Goal: Information Seeking & Learning: Learn about a topic

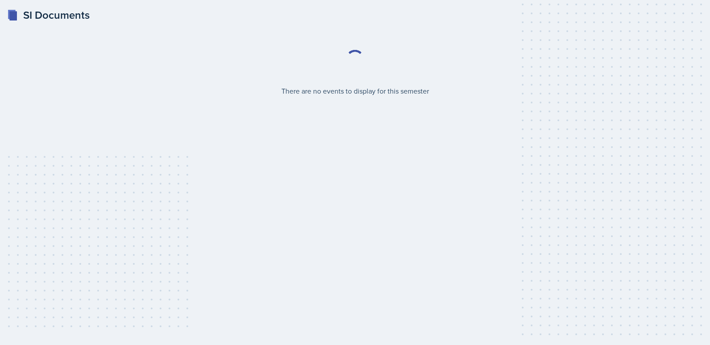
select select "2bed604d-1099-4043-b1bc-2365e8740244"
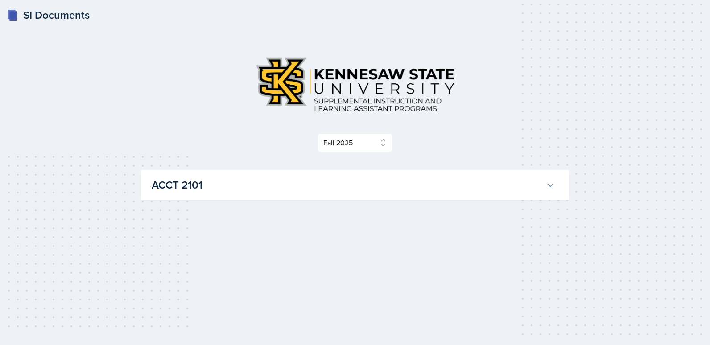
click at [300, 178] on h3 "ACCT 2101" at bounding box center [347, 185] width 391 height 16
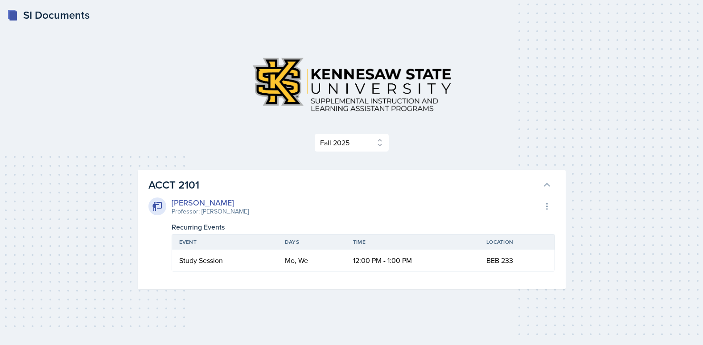
click at [299, 181] on h3 "ACCT 2101" at bounding box center [343, 185] width 391 height 16
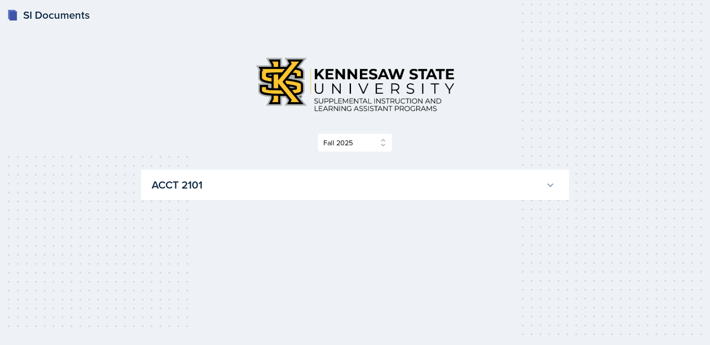
click at [277, 190] on h3 "ACCT 2101" at bounding box center [347, 185] width 391 height 16
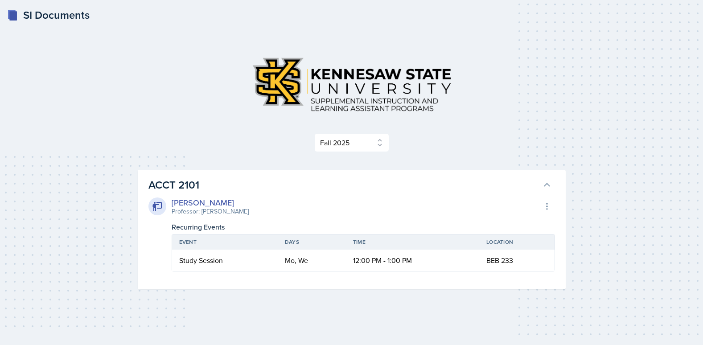
click at [274, 193] on h3 "ACCT 2101" at bounding box center [343, 185] width 391 height 16
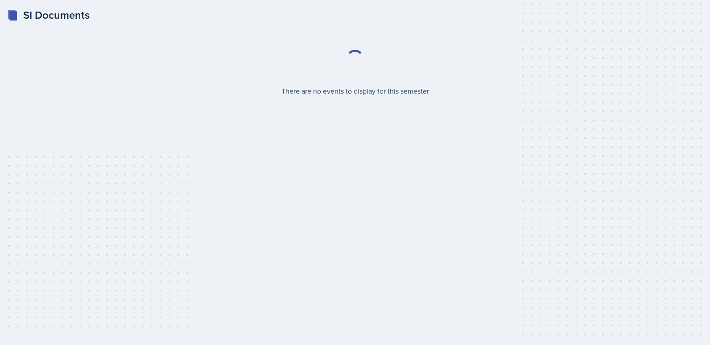
select select "2bed604d-1099-4043-b1bc-2365e8740244"
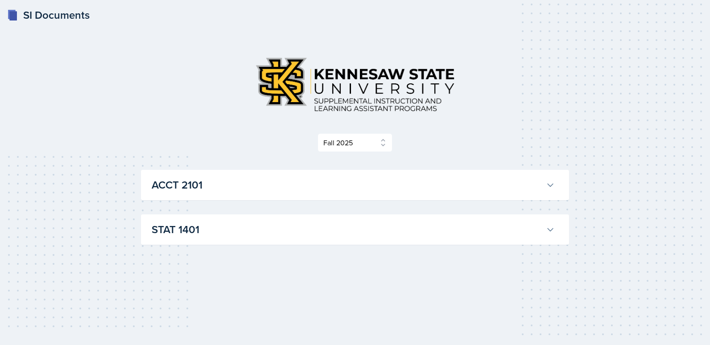
click at [199, 187] on h3 "ACCT 2101" at bounding box center [347, 185] width 391 height 16
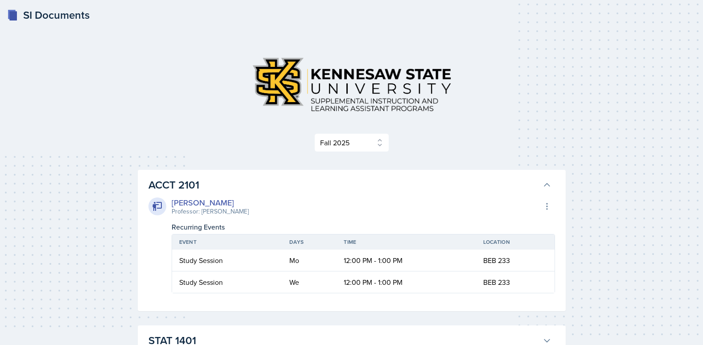
click at [199, 187] on h3 "ACCT 2101" at bounding box center [343, 185] width 391 height 16
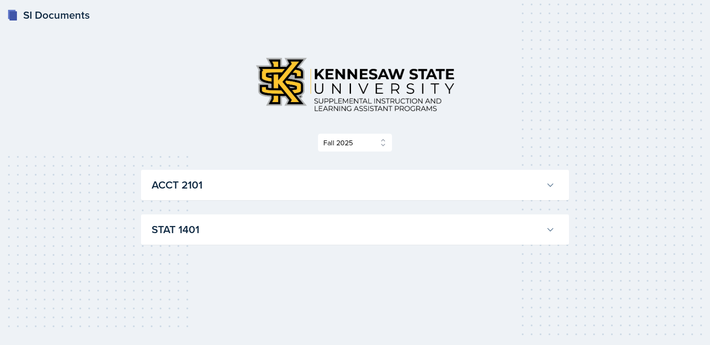
click at [199, 216] on div "STAT 1401 Lilly Adan Professor: Livingstone Gadzanku Export to Google Calendar …" at bounding box center [355, 229] width 428 height 30
click at [194, 231] on h3 "STAT 1401" at bounding box center [347, 230] width 391 height 16
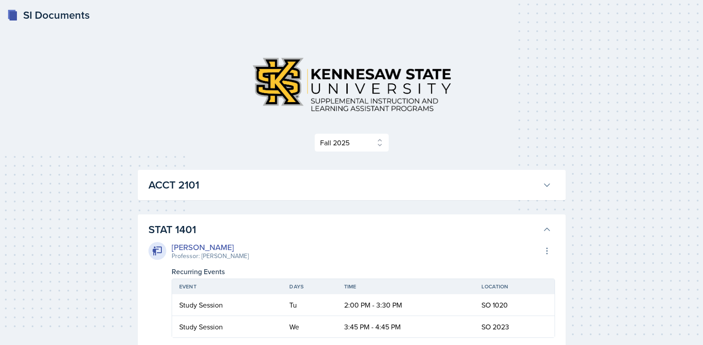
scroll to position [45, 0]
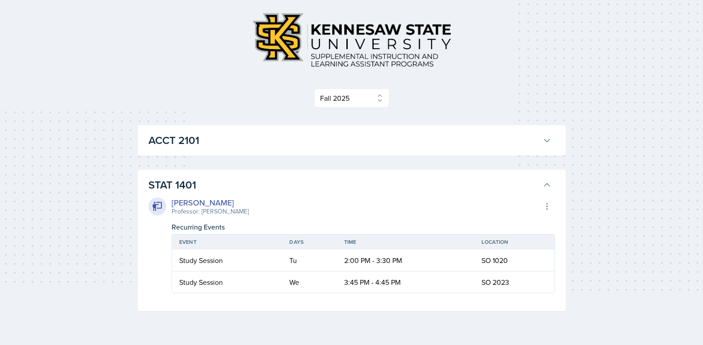
click at [261, 178] on h3 "STAT 1401" at bounding box center [343, 185] width 391 height 16
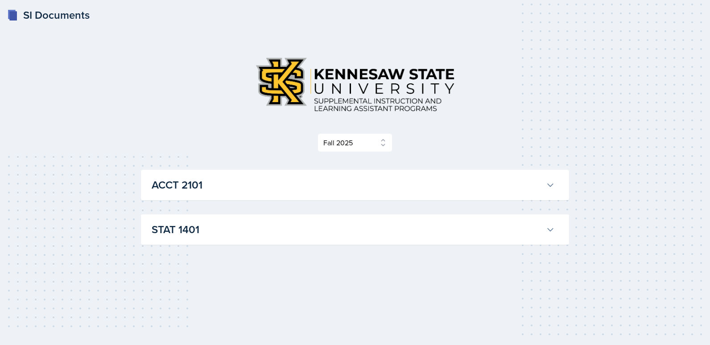
click at [231, 195] on div "ACCT 2101 Becca Adams Professor: Andrew Trotman Export to Google Calendar Recur…" at bounding box center [355, 185] width 428 height 30
click at [233, 188] on h3 "ACCT 2101" at bounding box center [347, 185] width 391 height 16
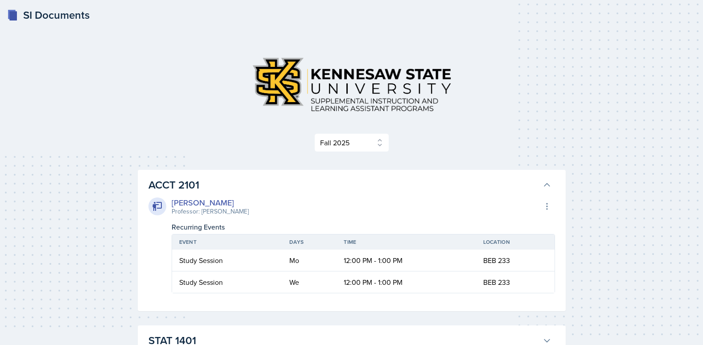
click at [233, 188] on h3 "ACCT 2101" at bounding box center [343, 185] width 391 height 16
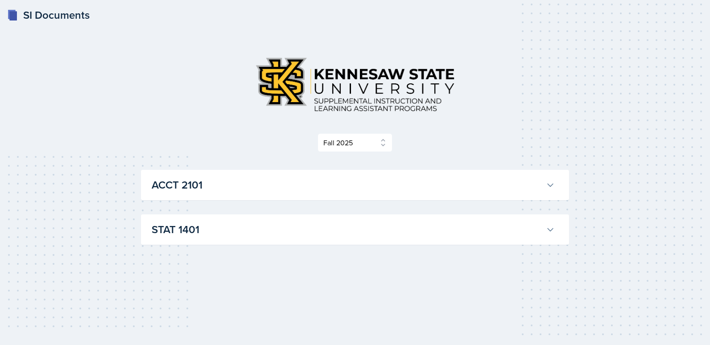
click at [217, 223] on h3 "STAT 1401" at bounding box center [347, 230] width 391 height 16
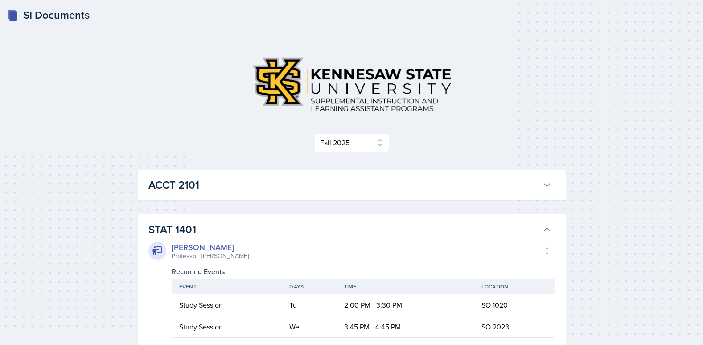
click at [217, 223] on h3 "STAT 1401" at bounding box center [343, 230] width 391 height 16
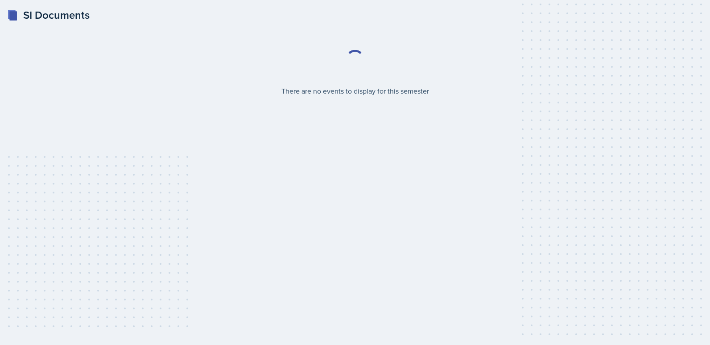
select select "2bed604d-1099-4043-b1bc-2365e8740244"
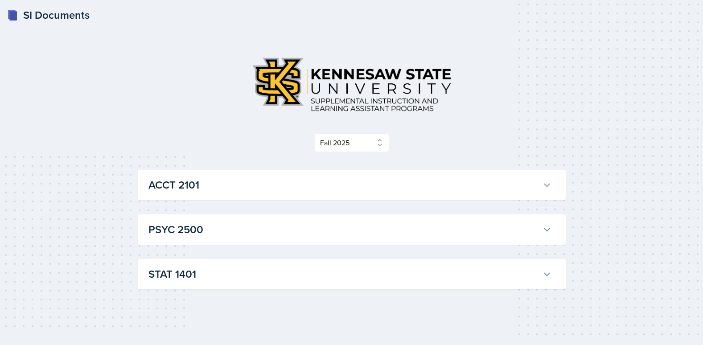
click at [237, 178] on button "ACCT 2101" at bounding box center [350, 185] width 407 height 20
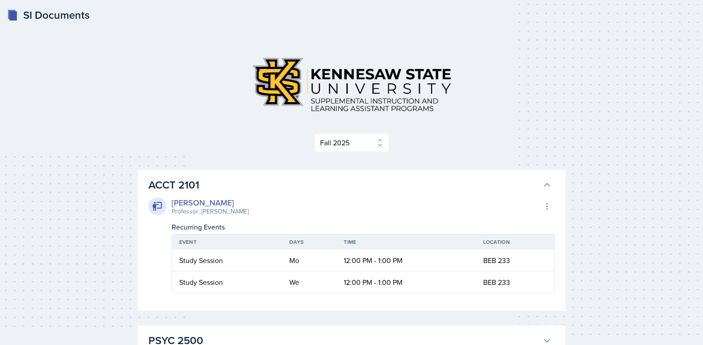
click at [237, 181] on h3 "ACCT 2101" at bounding box center [343, 185] width 391 height 16
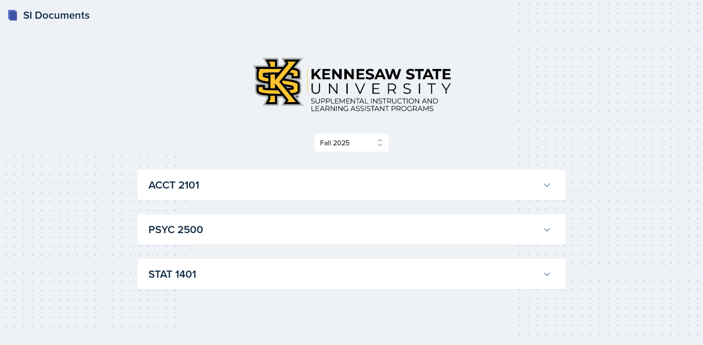
click at [223, 224] on h3 "PSYC 2500" at bounding box center [343, 230] width 391 height 16
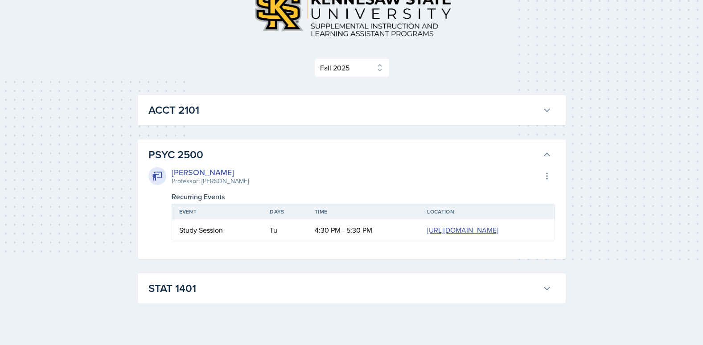
scroll to position [89, 0]
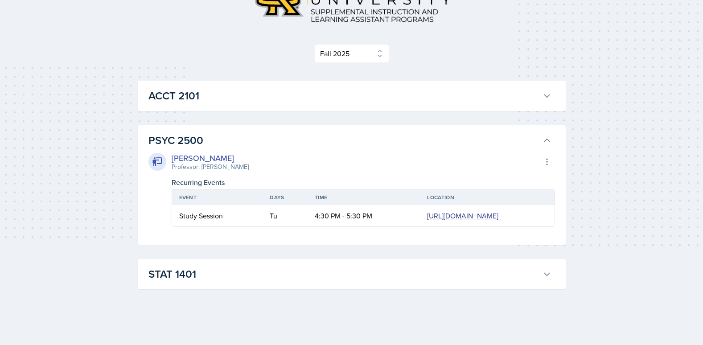
click at [427, 221] on link "[URL][DOMAIN_NAME]" at bounding box center [462, 216] width 71 height 10
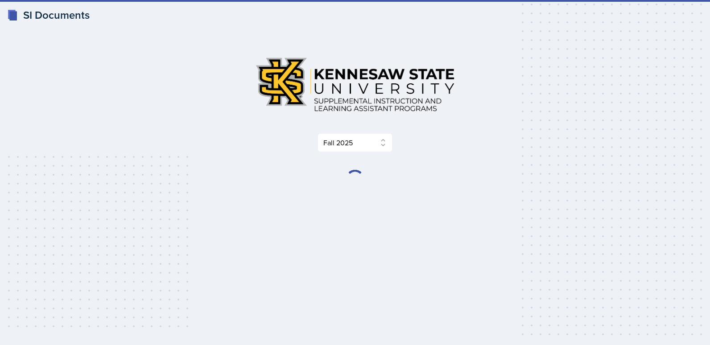
select select "2bed604d-1099-4043-b1bc-2365e8740244"
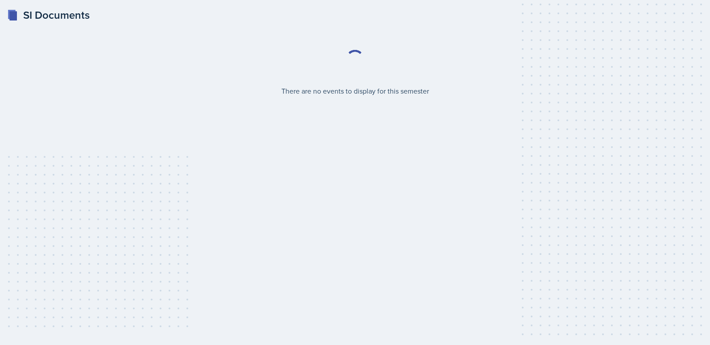
select select "2bed604d-1099-4043-b1bc-2365e8740244"
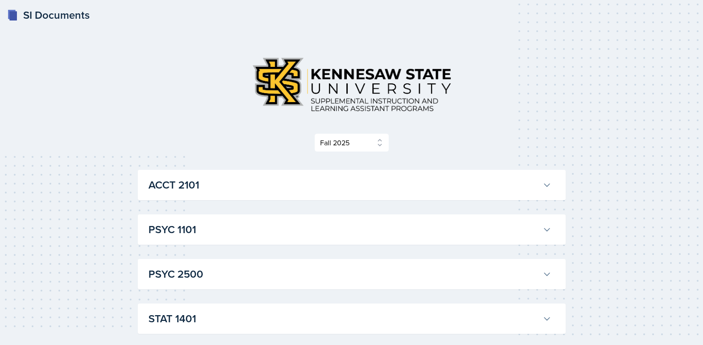
click at [252, 240] on div "PSYC 1101 [PERSON_NAME] Professor: [PERSON_NAME] Export to Google Calendar Recu…" at bounding box center [352, 229] width 428 height 30
click at [260, 232] on h3 "PSYC 1101" at bounding box center [343, 230] width 391 height 16
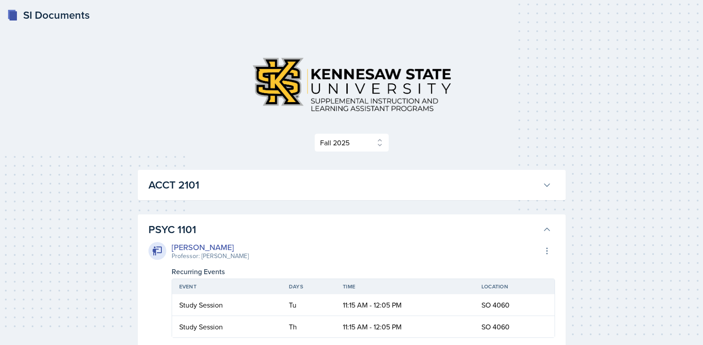
click at [277, 229] on h3 "PSYC 1101" at bounding box center [343, 230] width 391 height 16
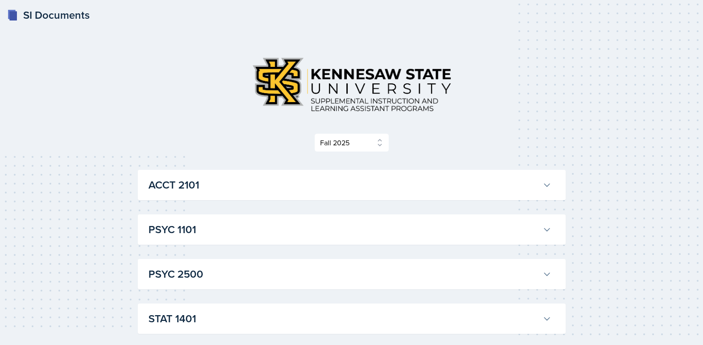
click at [274, 186] on h3 "ACCT 2101" at bounding box center [343, 185] width 391 height 16
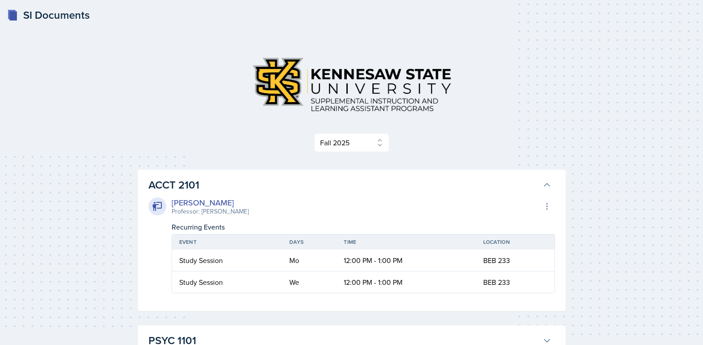
click at [276, 186] on h3 "ACCT 2101" at bounding box center [343, 185] width 391 height 16
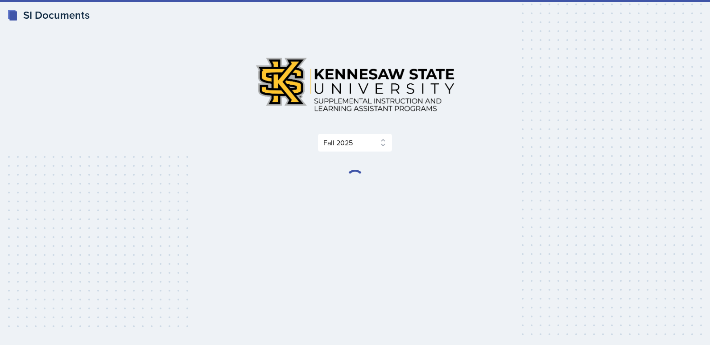
select select "2bed604d-1099-4043-b1bc-2365e8740244"
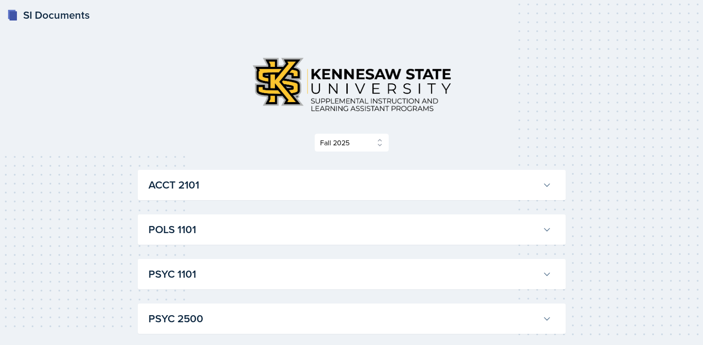
click at [189, 226] on h3 "POLS 1101" at bounding box center [343, 230] width 391 height 16
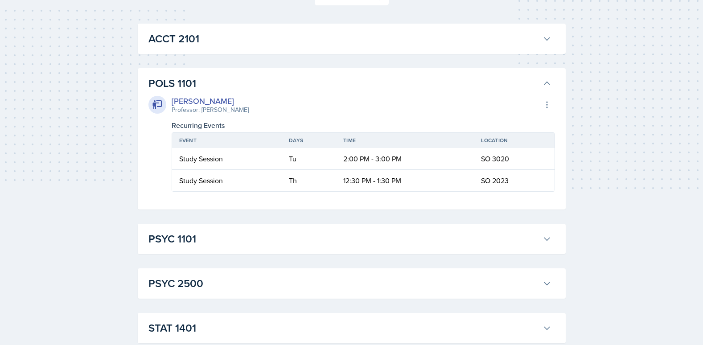
scroll to position [134, 0]
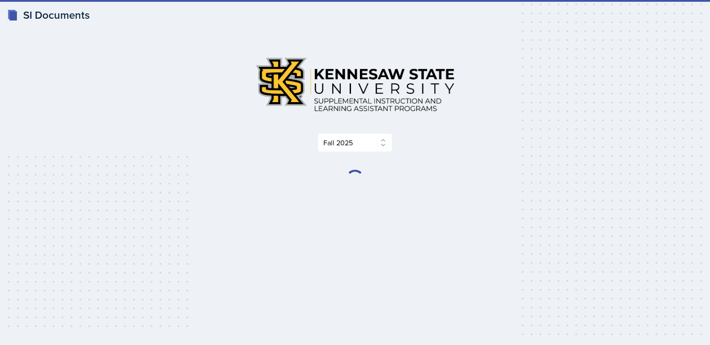
select select "2bed604d-1099-4043-b1bc-2365e8740244"
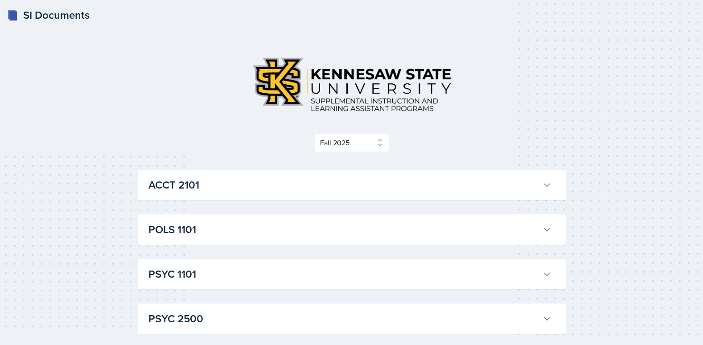
click at [196, 285] on div "PSYC 1101 [PERSON_NAME] Professor: [PERSON_NAME] Export to Google Calendar Recu…" at bounding box center [352, 274] width 428 height 30
drag, startPoint x: 200, startPoint y: 273, endPoint x: 194, endPoint y: 274, distance: 5.4
click at [194, 274] on h3 "PSYC 1101" at bounding box center [343, 274] width 391 height 16
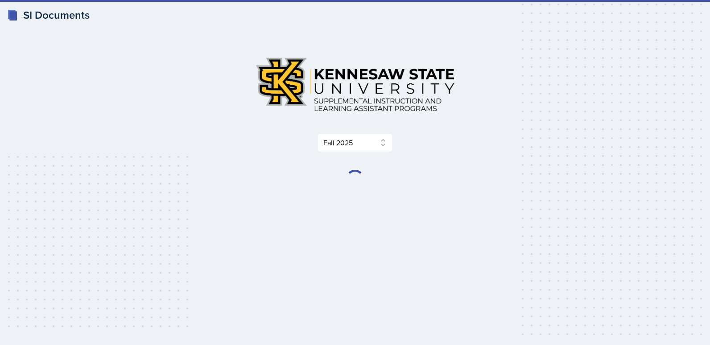
select select "2bed604d-1099-4043-b1bc-2365e8740244"
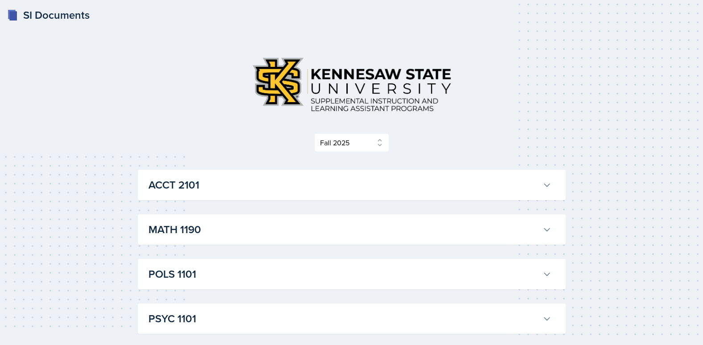
click at [416, 235] on h3 "MATH 1190" at bounding box center [343, 230] width 391 height 16
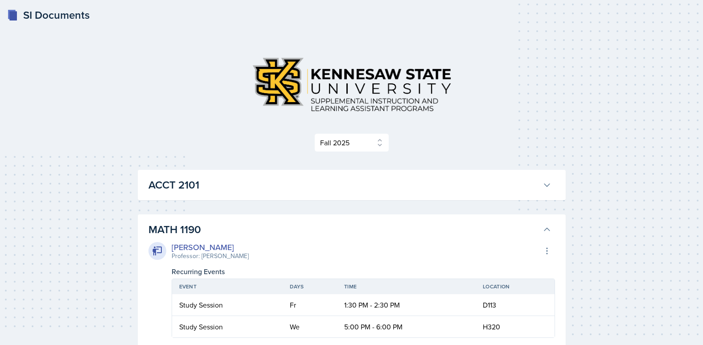
click at [416, 235] on h3 "MATH 1190" at bounding box center [343, 230] width 391 height 16
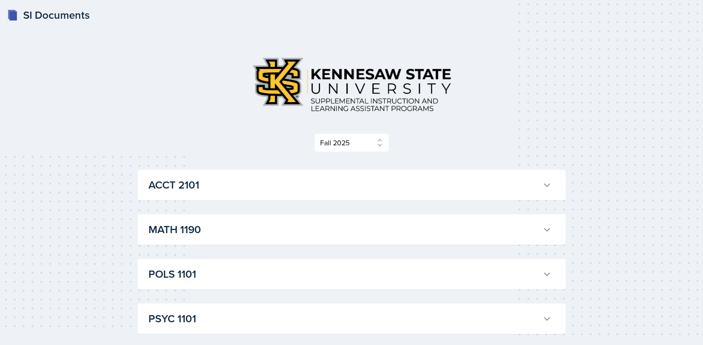
click at [390, 195] on div "ACCT 2101 Becca Adams Professor: Andrew Trotman Export to Google Calendar Recur…" at bounding box center [352, 185] width 428 height 30
click at [390, 189] on h3 "ACCT 2101" at bounding box center [343, 185] width 391 height 16
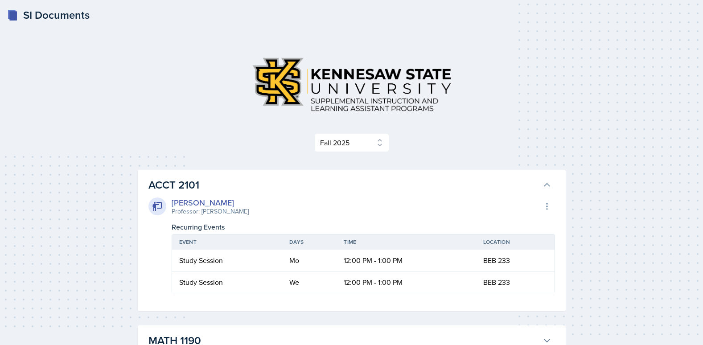
click at [390, 189] on h3 "ACCT 2101" at bounding box center [343, 185] width 391 height 16
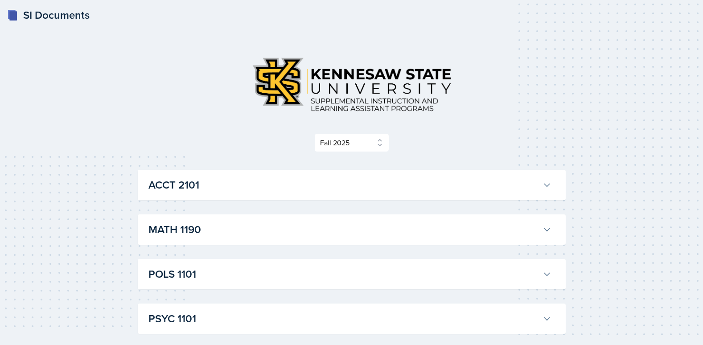
click at [317, 234] on h3 "MATH 1190" at bounding box center [343, 230] width 391 height 16
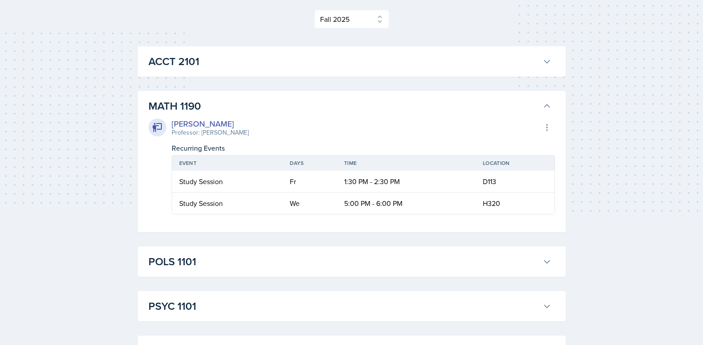
scroll to position [134, 0]
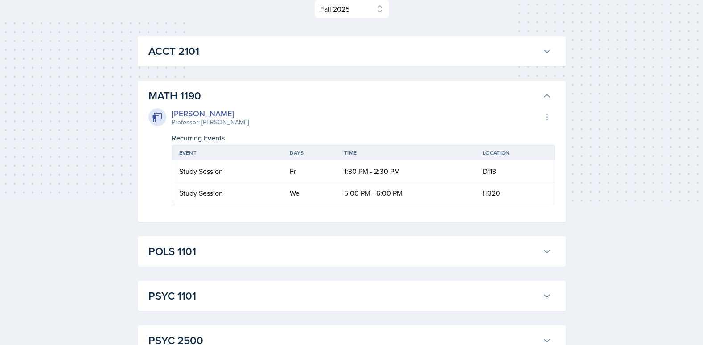
click at [308, 247] on h3 "POLS 1101" at bounding box center [343, 251] width 391 height 16
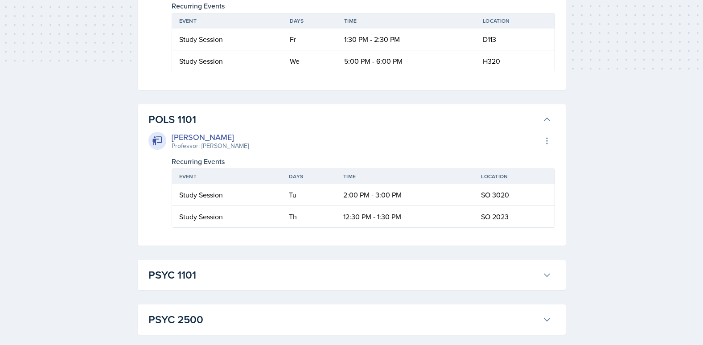
scroll to position [268, 0]
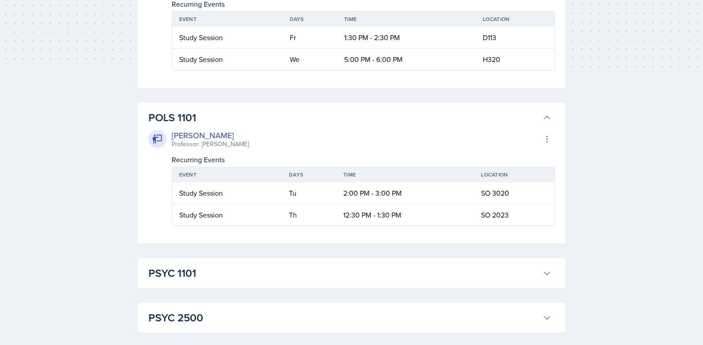
click at [293, 278] on h3 "PSYC 1101" at bounding box center [343, 273] width 391 height 16
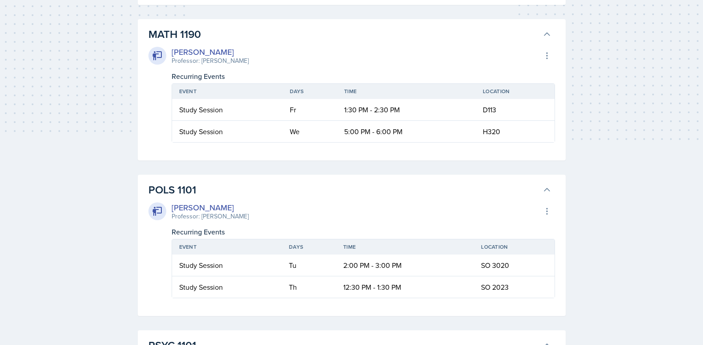
scroll to position [178, 0]
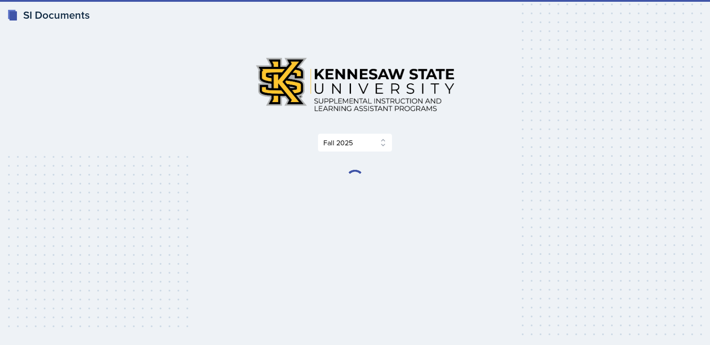
select select "2bed604d-1099-4043-b1bc-2365e8740244"
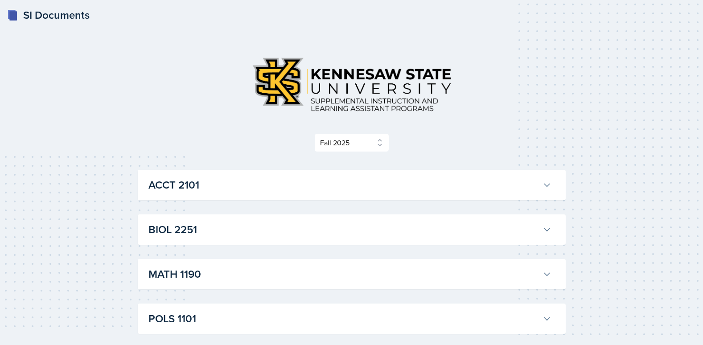
scroll to position [45, 0]
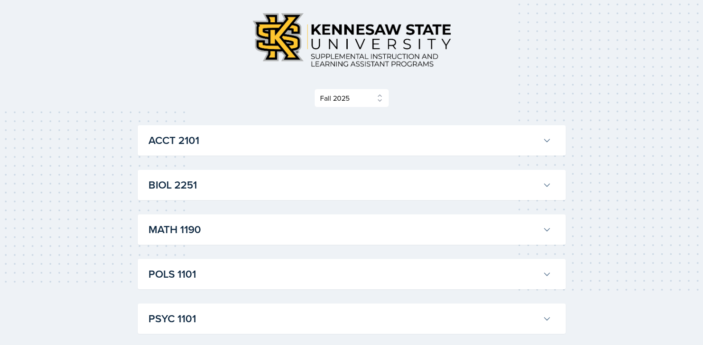
click at [209, 177] on h3 "BIOL 2251" at bounding box center [343, 185] width 391 height 16
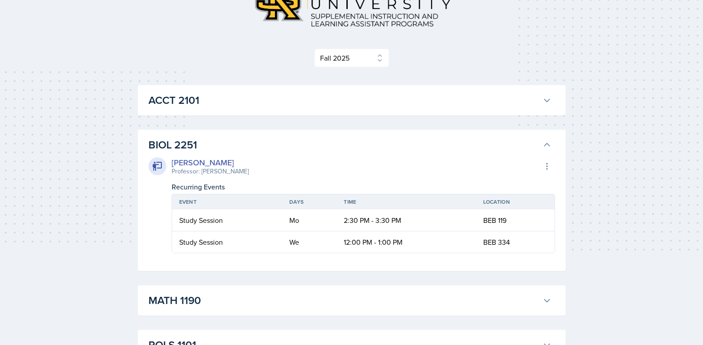
scroll to position [178, 0]
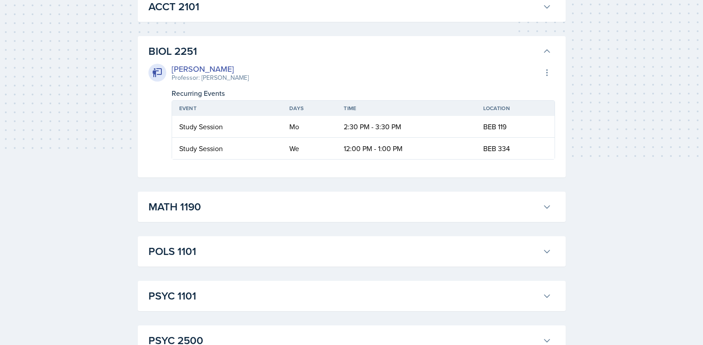
click at [220, 210] on h3 "MATH 1190" at bounding box center [343, 207] width 391 height 16
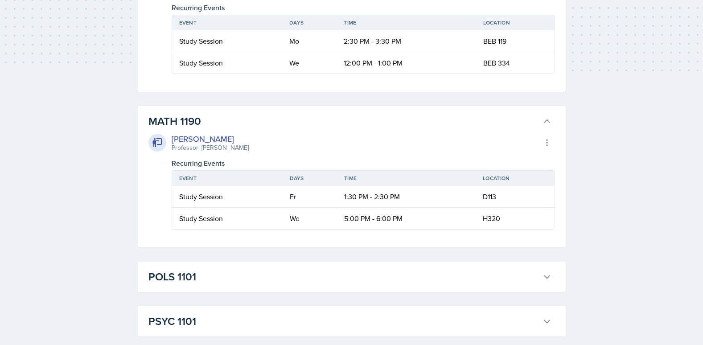
scroll to position [268, 0]
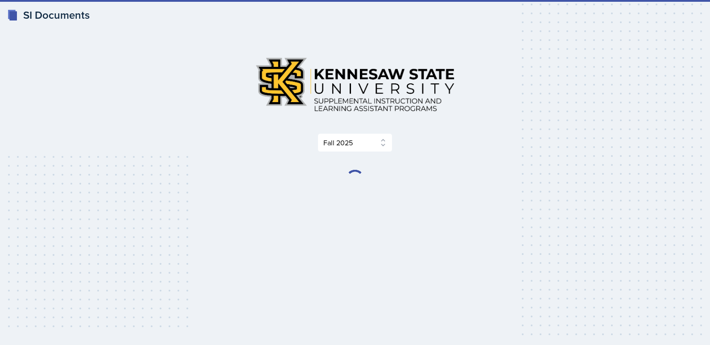
select select "2bed604d-1099-4043-b1bc-2365e8740244"
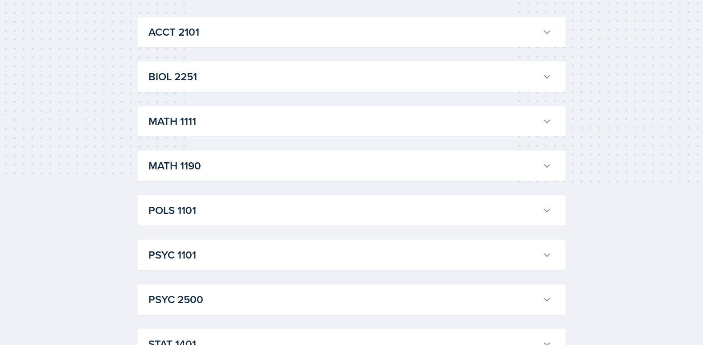
scroll to position [178, 0]
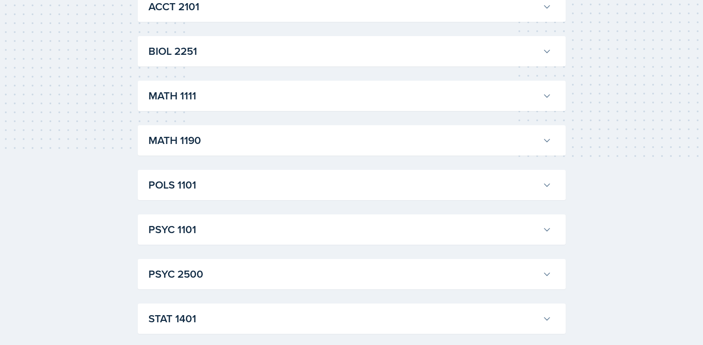
click at [233, 91] on h3 "MATH 1111" at bounding box center [343, 96] width 391 height 16
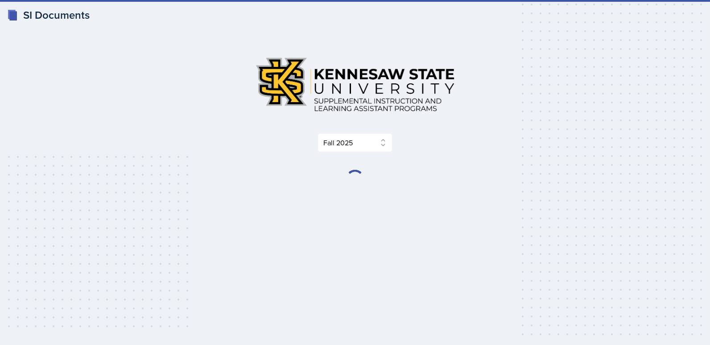
select select "2bed604d-1099-4043-b1bc-2365e8740244"
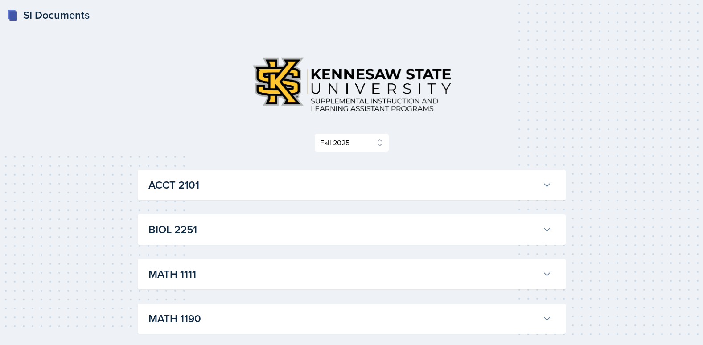
click at [239, 183] on h3 "ACCT 2101" at bounding box center [343, 185] width 391 height 16
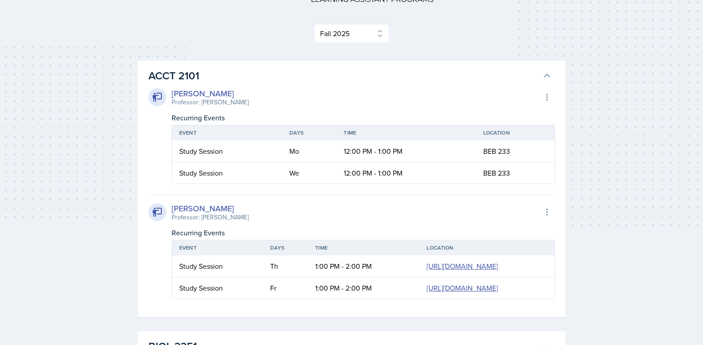
scroll to position [89, 0]
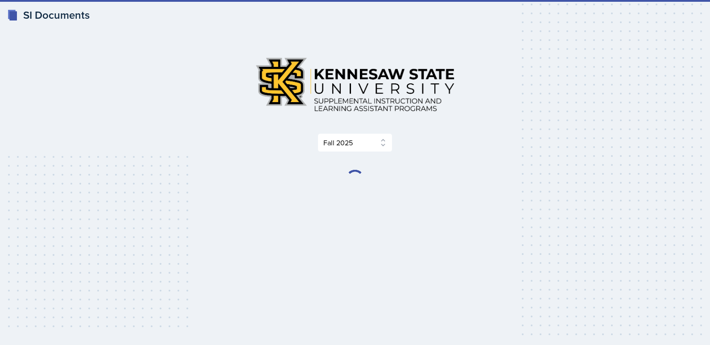
select select "2bed604d-1099-4043-b1bc-2365e8740244"
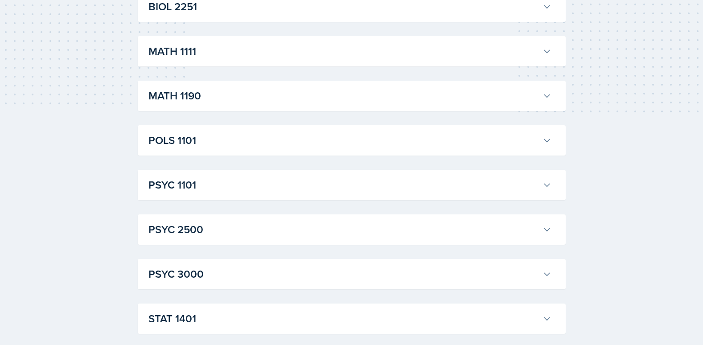
scroll to position [269, 0]
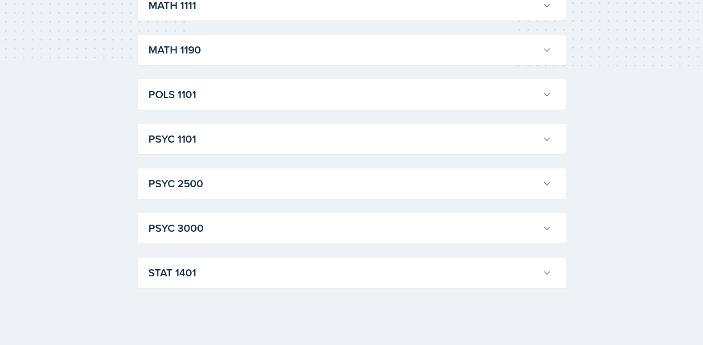
click at [182, 227] on h3 "PSYC 3000" at bounding box center [343, 228] width 391 height 16
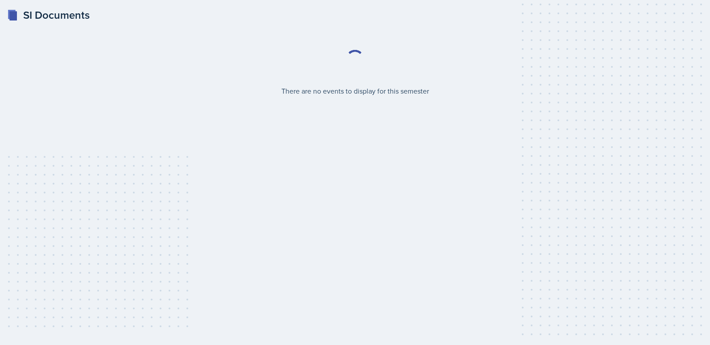
select select "2bed604d-1099-4043-b1bc-2365e8740244"
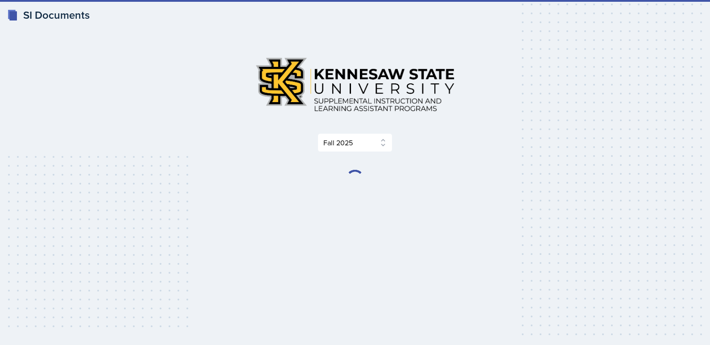
select select "2bed604d-1099-4043-b1bc-2365e8740244"
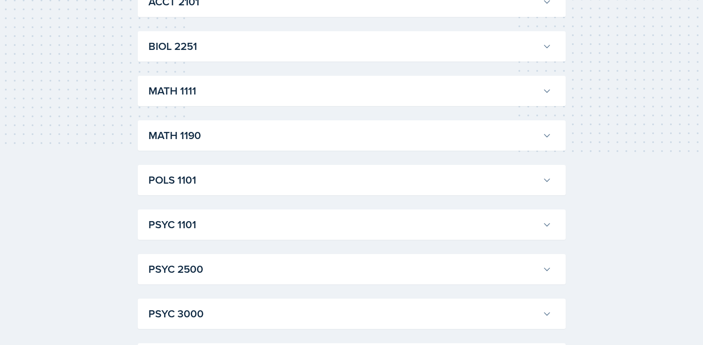
scroll to position [223, 0]
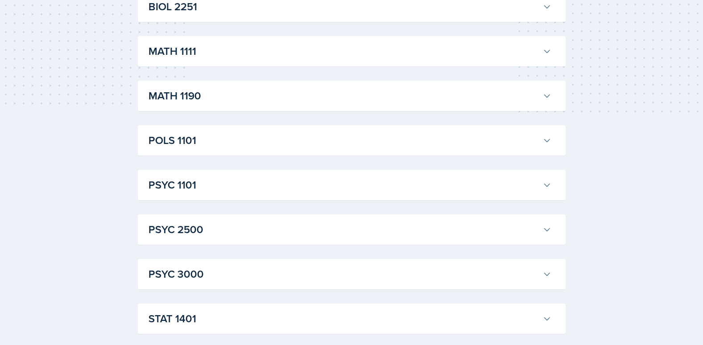
click at [217, 155] on div "POLS 1101 [PERSON_NAME] Professor: [PERSON_NAME] Export to Google Calendar Recu…" at bounding box center [352, 140] width 428 height 30
click at [218, 146] on h3 "POLS 1101" at bounding box center [343, 140] width 391 height 16
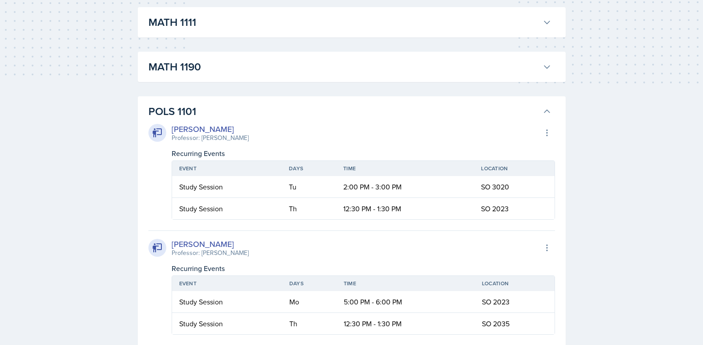
scroll to position [268, 0]
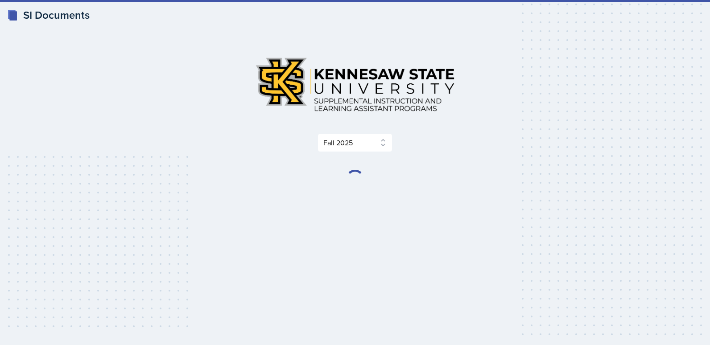
select select "2bed604d-1099-4043-b1bc-2365e8740244"
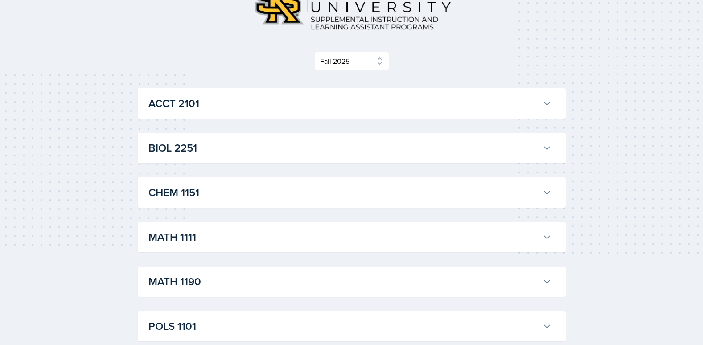
scroll to position [89, 0]
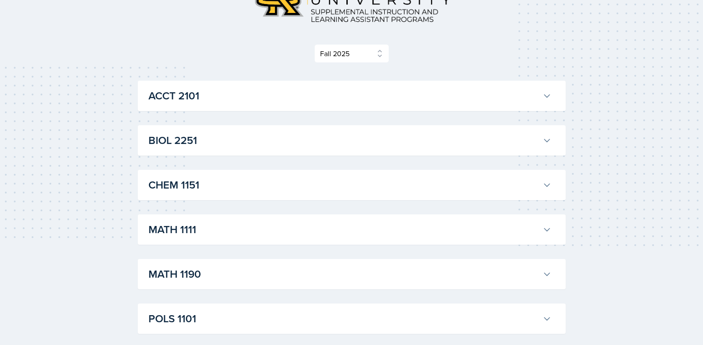
click at [212, 180] on h3 "CHEM 1151" at bounding box center [343, 185] width 391 height 16
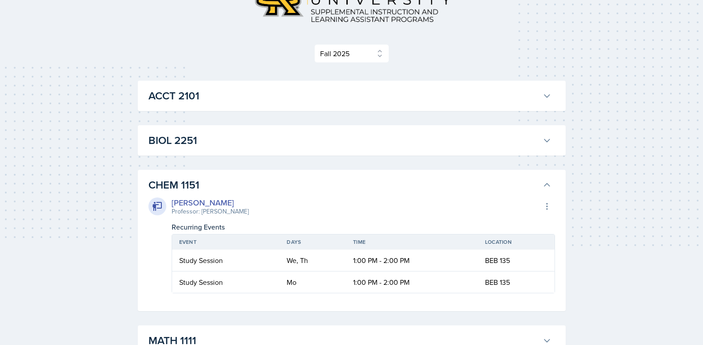
click at [240, 89] on h3 "ACCT 2101" at bounding box center [343, 96] width 391 height 16
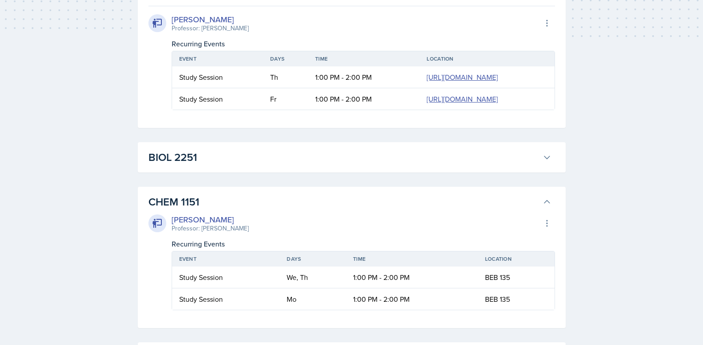
scroll to position [312, 0]
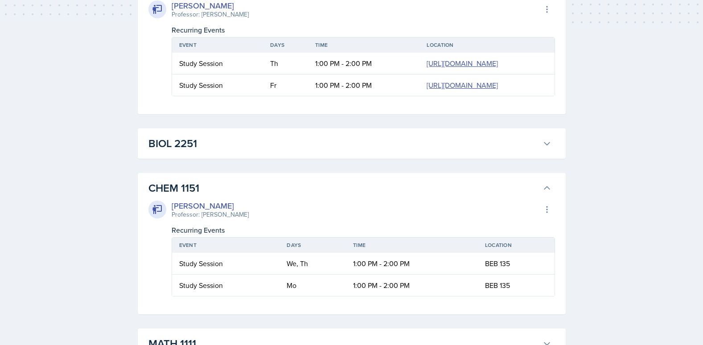
click at [223, 153] on button "BIOL 2251" at bounding box center [350, 144] width 407 height 20
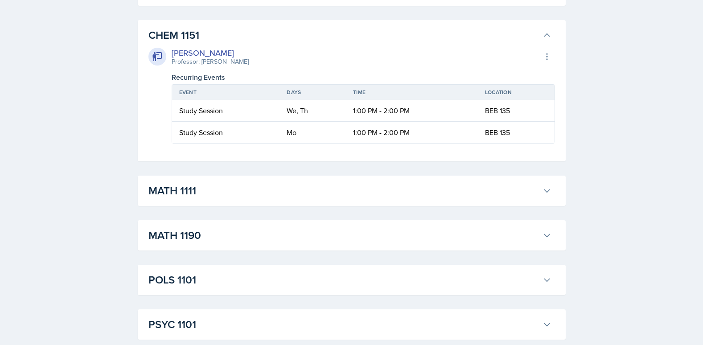
scroll to position [580, 0]
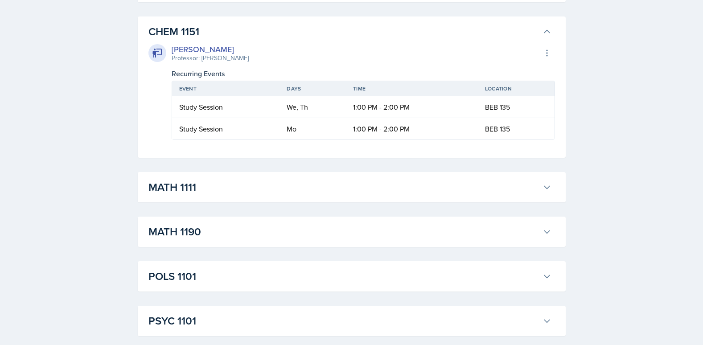
click at [213, 197] on button "MATH 1111" at bounding box center [350, 187] width 407 height 20
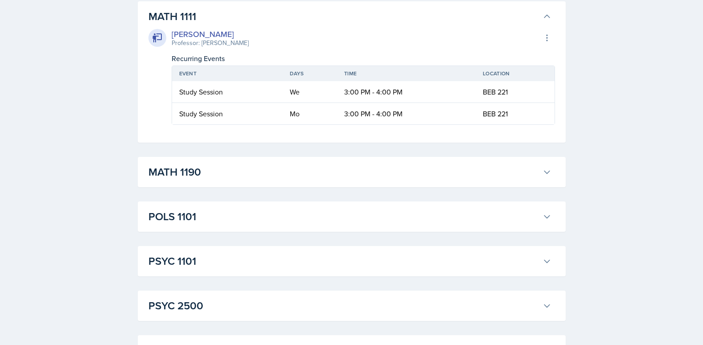
scroll to position [847, 0]
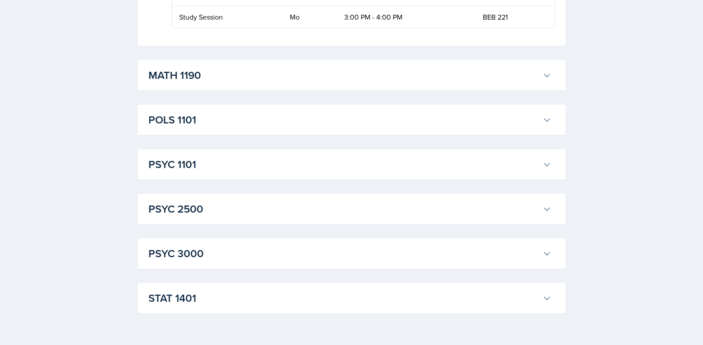
click at [237, 91] on div "MATH 1190 Prisca Andoh Professor: Neda Yazdianpour Export to Google Calendar Re…" at bounding box center [352, 75] width 428 height 30
click at [233, 83] on h3 "MATH 1190" at bounding box center [343, 75] width 391 height 16
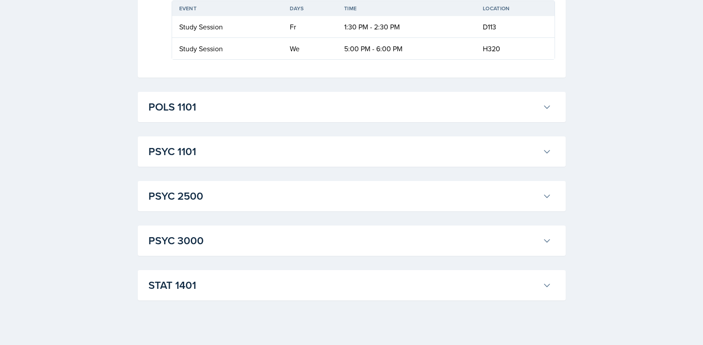
scroll to position [981, 0]
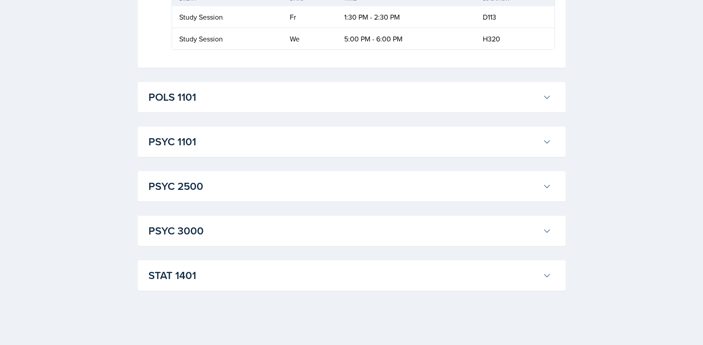
click at [224, 105] on h3 "POLS 1101" at bounding box center [343, 97] width 391 height 16
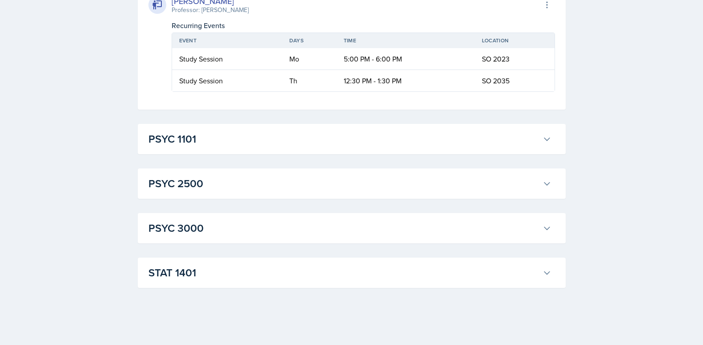
click at [243, 143] on h3 "PSYC 1101" at bounding box center [343, 139] width 391 height 16
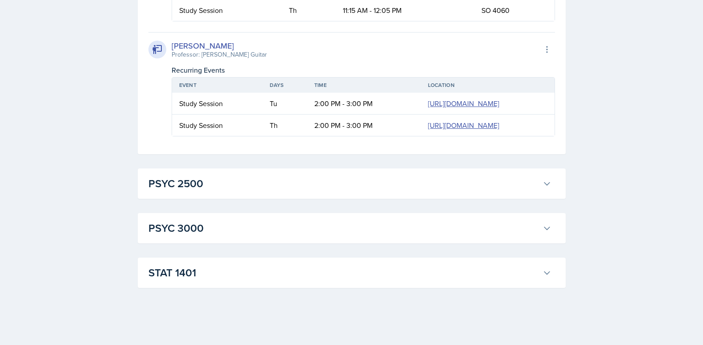
scroll to position [1578, 0]
click at [225, 177] on h3 "PSYC 2500" at bounding box center [343, 184] width 391 height 16
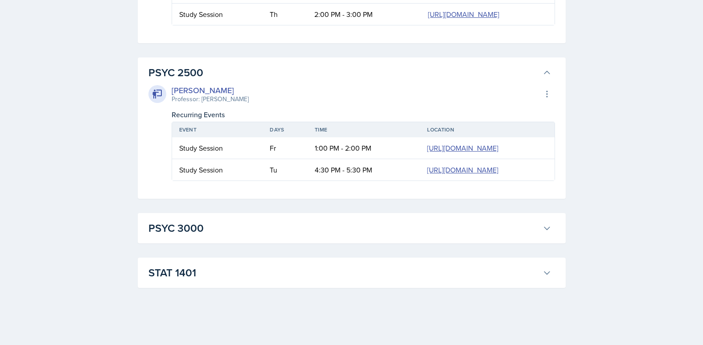
scroll to position [1759, 0]
click at [222, 217] on div "PSYC 3000 Savannah Barnhart Professor: Hansol Rheem Export to Google Calendar R…" at bounding box center [352, 228] width 428 height 30
click at [219, 227] on h3 "PSYC 3000" at bounding box center [343, 228] width 391 height 16
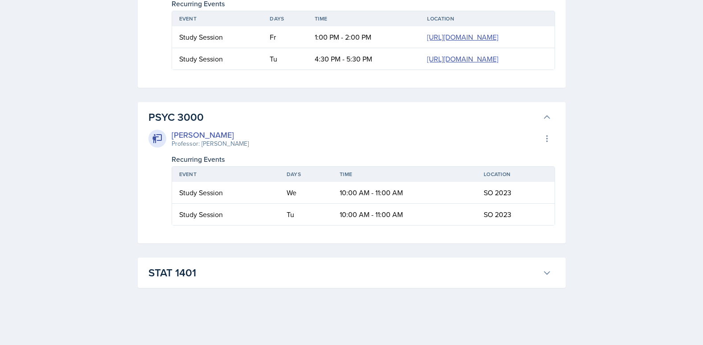
scroll to position [1870, 0]
click at [238, 270] on h3 "STAT 1401" at bounding box center [343, 273] width 391 height 16
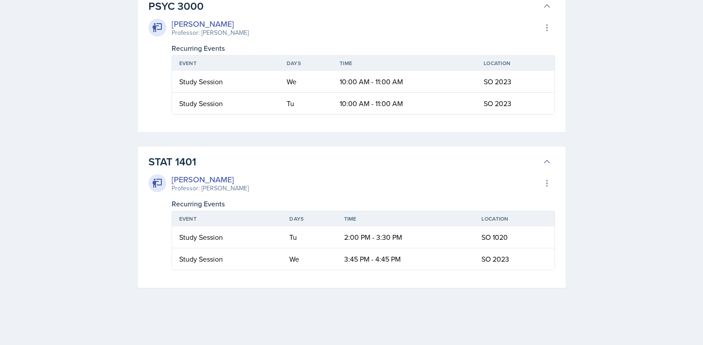
scroll to position [1982, 0]
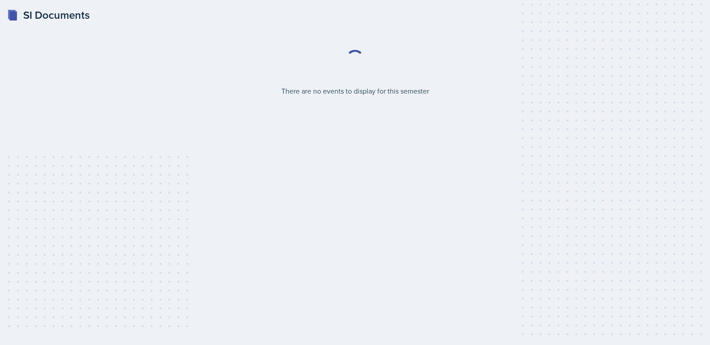
select select "2bed604d-1099-4043-b1bc-2365e8740244"
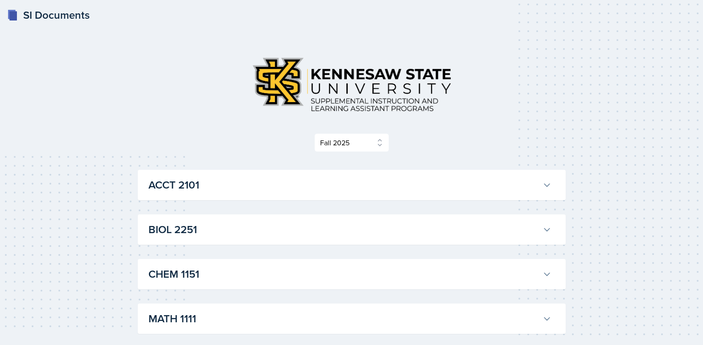
click at [206, 263] on div "CHEM 1151 Kristy Bennett Professor: Peter Henricks Export to Google Calendar Re…" at bounding box center [352, 274] width 428 height 30
click at [205, 271] on h3 "CHEM 1151" at bounding box center [343, 274] width 391 height 16
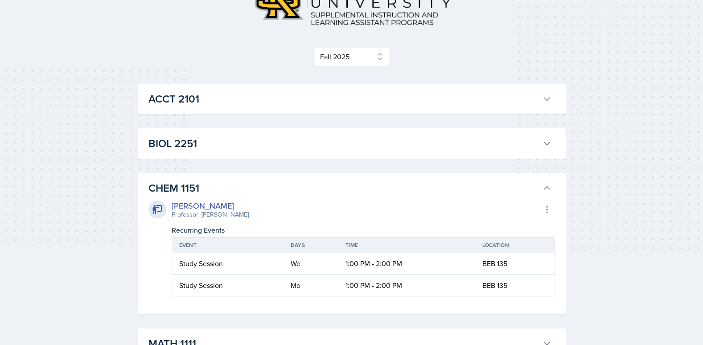
scroll to position [89, 0]
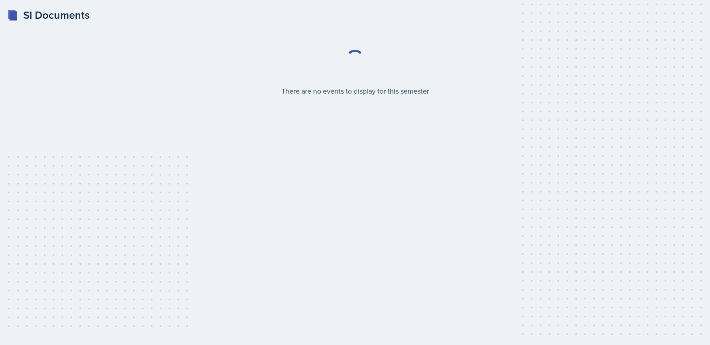
select select "2bed604d-1099-4043-b1bc-2365e8740244"
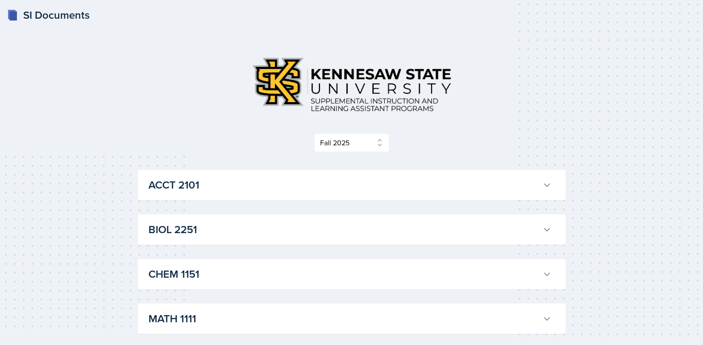
click at [322, 189] on h3 "ACCT 2101" at bounding box center [343, 185] width 391 height 16
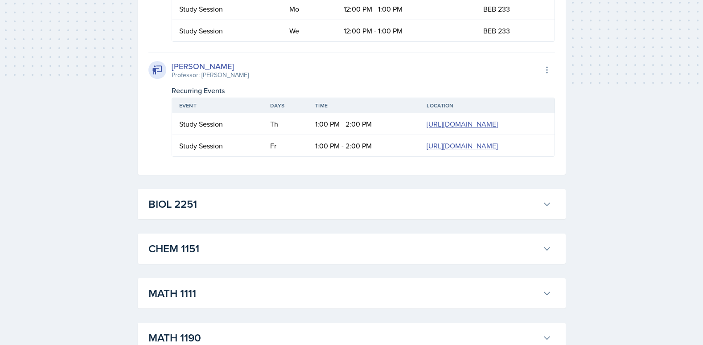
scroll to position [357, 0]
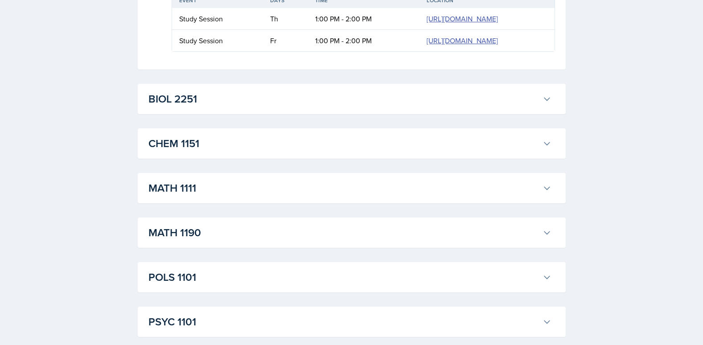
click at [352, 107] on h3 "BIOL 2251" at bounding box center [343, 99] width 391 height 16
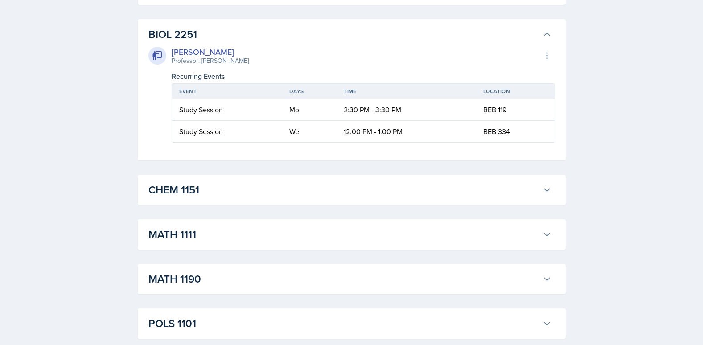
scroll to position [490, 0]
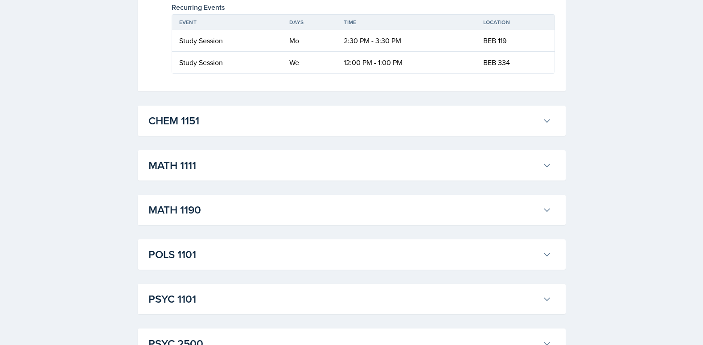
click at [338, 129] on h3 "CHEM 1151" at bounding box center [343, 121] width 391 height 16
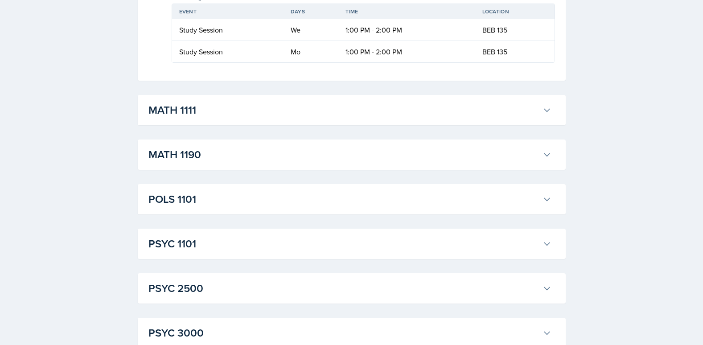
scroll to position [669, 0]
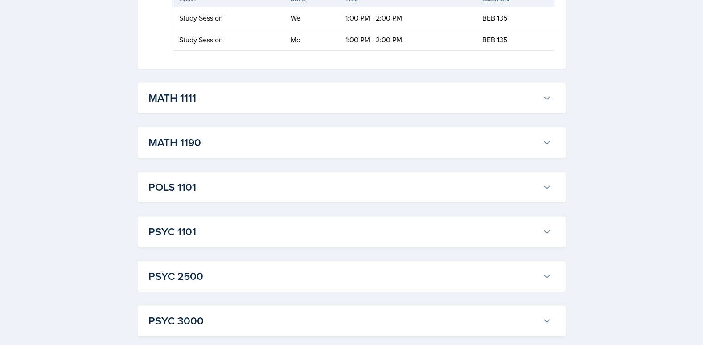
click at [308, 108] on button "MATH 1111" at bounding box center [350, 98] width 407 height 20
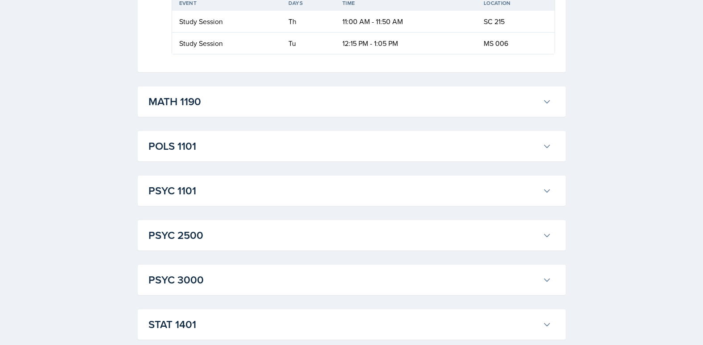
scroll to position [936, 0]
click at [369, 109] on h3 "MATH 1190" at bounding box center [343, 101] width 391 height 16
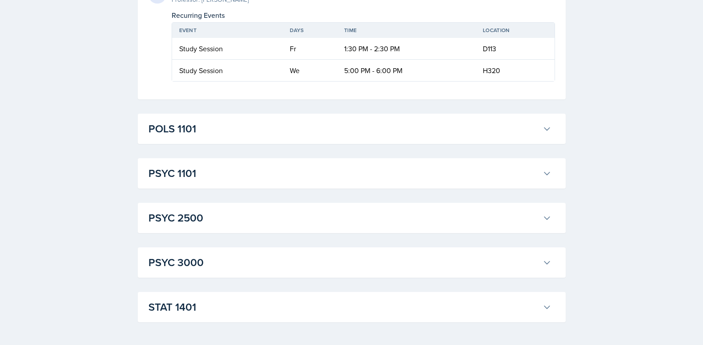
scroll to position [1070, 0]
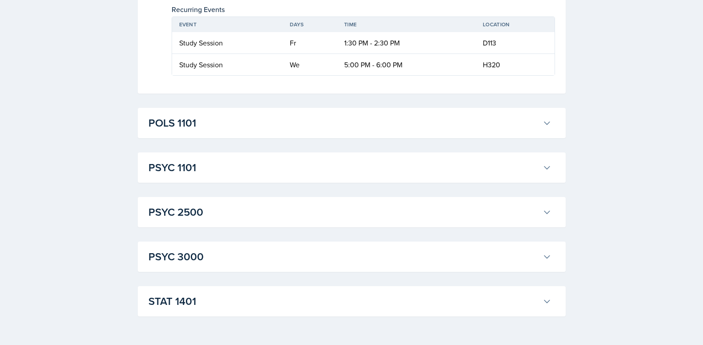
click at [341, 131] on h3 "POLS 1101" at bounding box center [343, 123] width 391 height 16
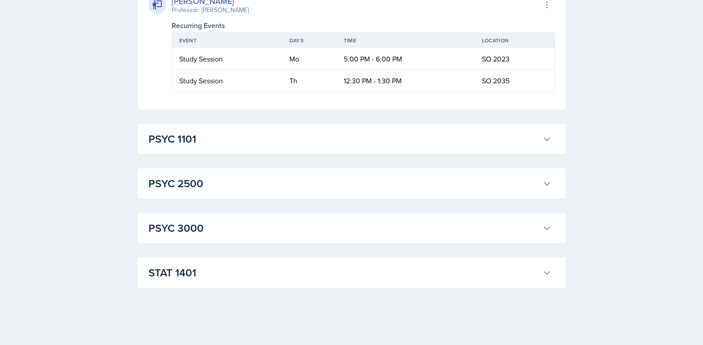
scroll to position [1382, 0]
click at [346, 147] on h3 "PSYC 1101" at bounding box center [343, 139] width 391 height 16
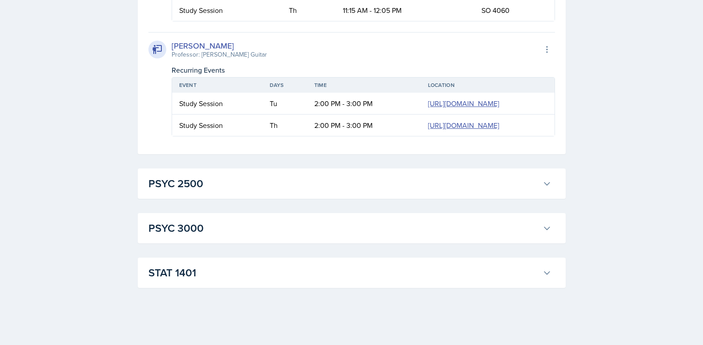
scroll to position [1693, 0]
click at [295, 190] on h3 "PSYC 2500" at bounding box center [343, 184] width 391 height 16
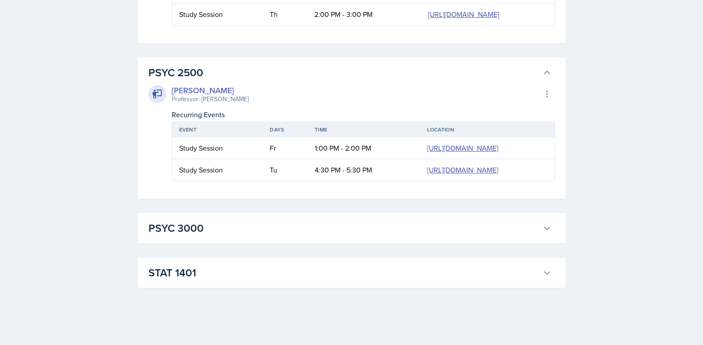
scroll to position [1875, 0]
click at [285, 222] on h3 "PSYC 3000" at bounding box center [343, 228] width 391 height 16
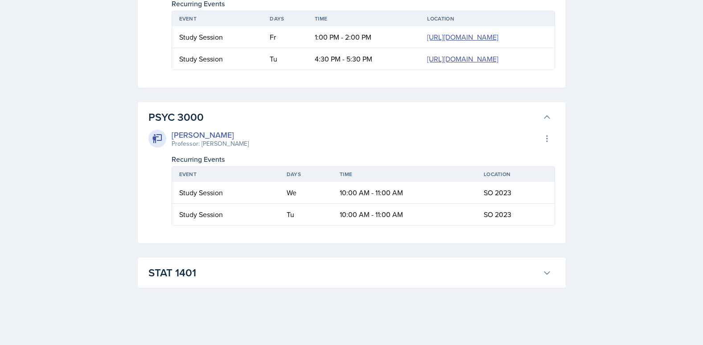
scroll to position [1986, 0]
click at [372, 266] on h3 "STAT 1401" at bounding box center [343, 273] width 391 height 16
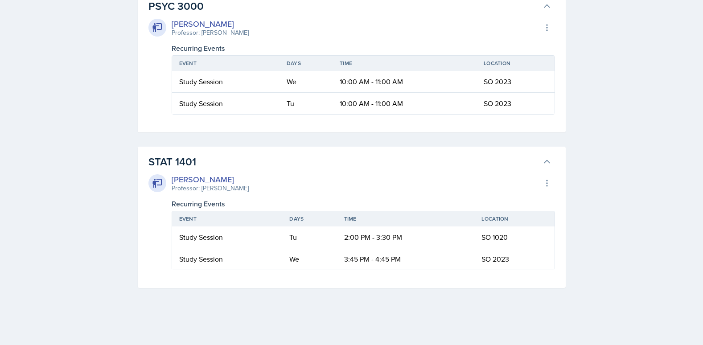
scroll to position [2097, 0]
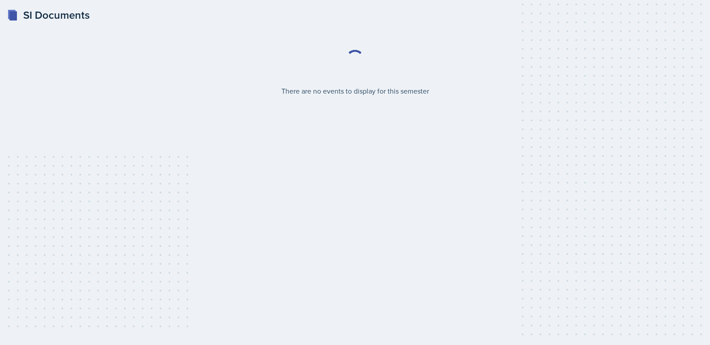
select select "2bed604d-1099-4043-b1bc-2365e8740244"
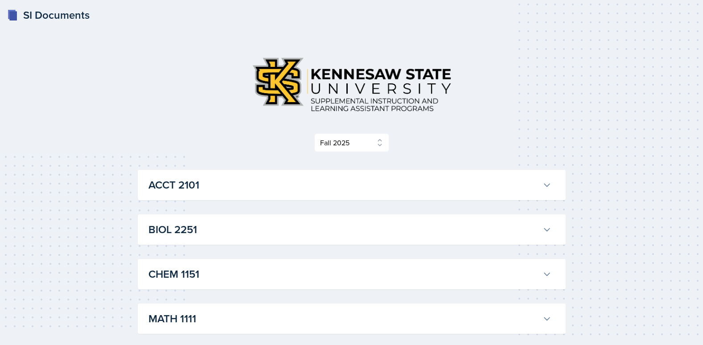
scroll to position [45, 0]
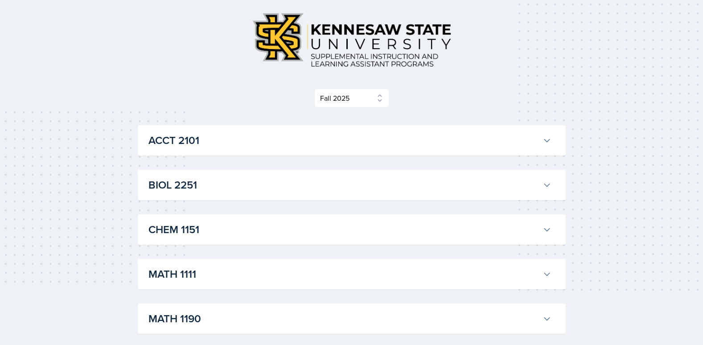
click at [235, 145] on h3 "ACCT 2101" at bounding box center [343, 140] width 391 height 16
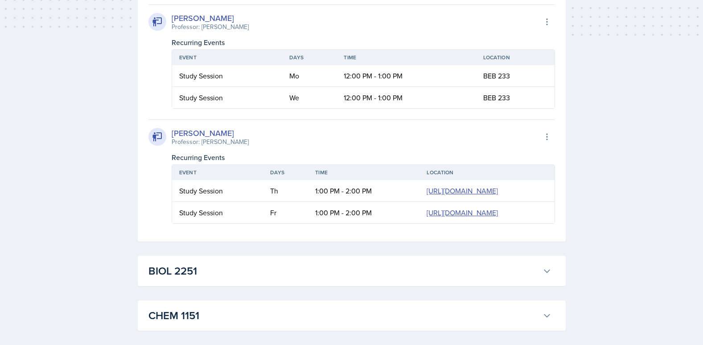
scroll to position [89, 0]
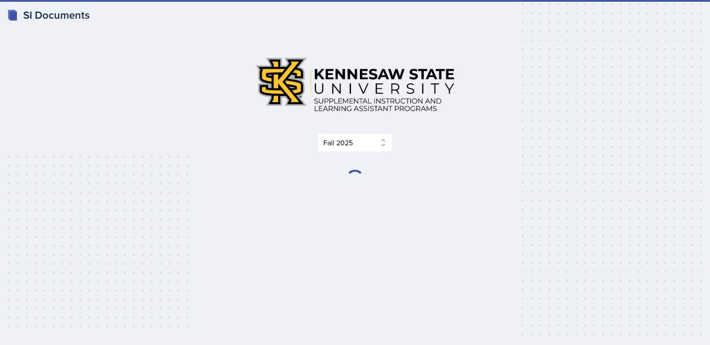
select select "2bed604d-1099-4043-b1bc-2365e8740244"
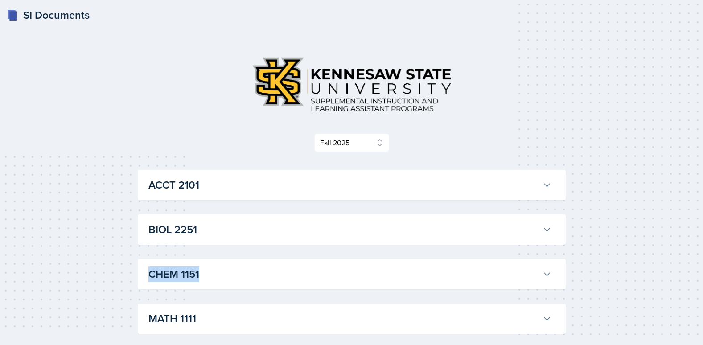
drag, startPoint x: 225, startPoint y: 243, endPoint x: 225, endPoint y: 230, distance: 12.9
click at [226, 239] on div "BIOL 2251 [PERSON_NAME] Professor: [PERSON_NAME] Export to Google Calendar Recu…" at bounding box center [352, 229] width 428 height 30
click at [225, 232] on h3 "BIOL 2251" at bounding box center [343, 230] width 391 height 16
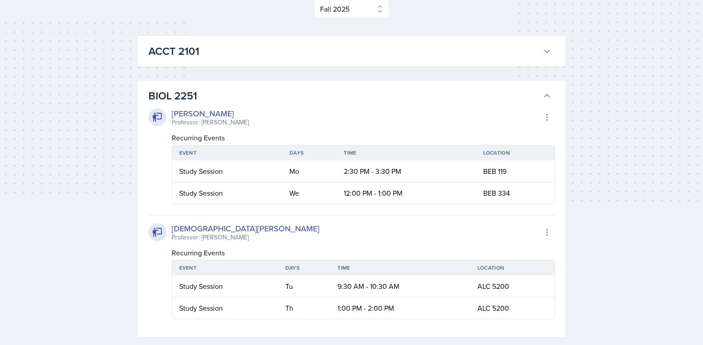
scroll to position [223, 0]
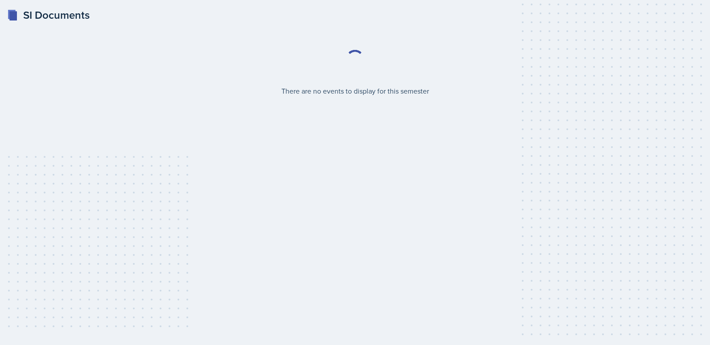
select select "2bed604d-1099-4043-b1bc-2365e8740244"
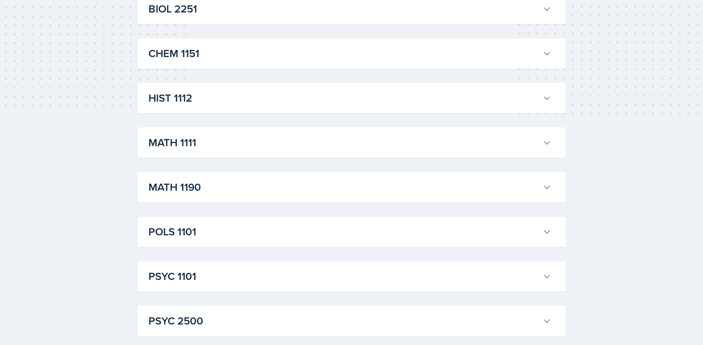
scroll to position [223, 0]
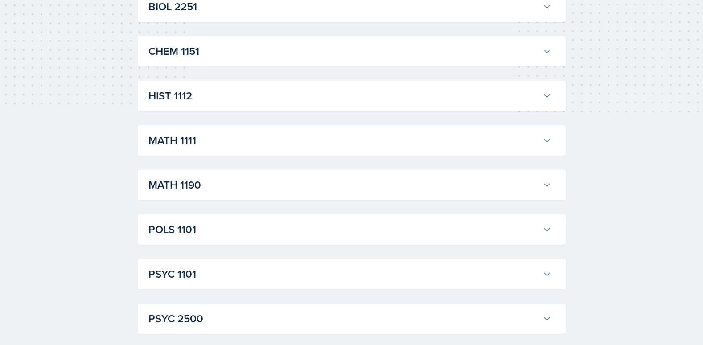
drag, startPoint x: 223, startPoint y: 93, endPoint x: 225, endPoint y: 101, distance: 8.2
click at [223, 95] on h3 "HIST 1112" at bounding box center [343, 96] width 391 height 16
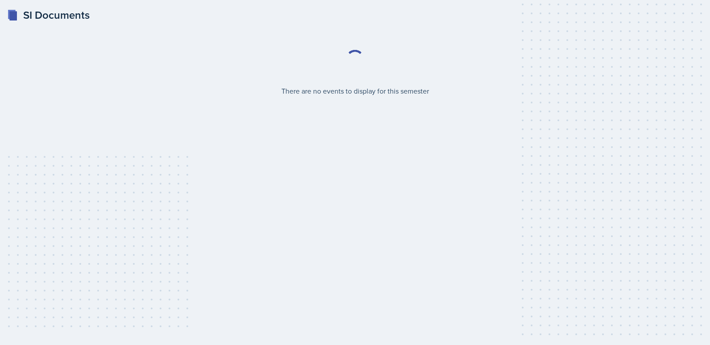
select select "2bed604d-1099-4043-b1bc-2365e8740244"
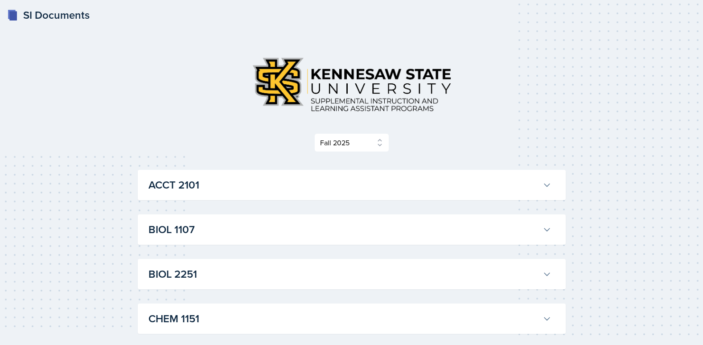
click at [255, 241] on div "BIOL 1107 [PERSON_NAME] Professor: Army [PERSON_NAME] Export to Google Calendar…" at bounding box center [352, 229] width 428 height 30
click at [255, 237] on h3 "BIOL 1107" at bounding box center [343, 230] width 391 height 16
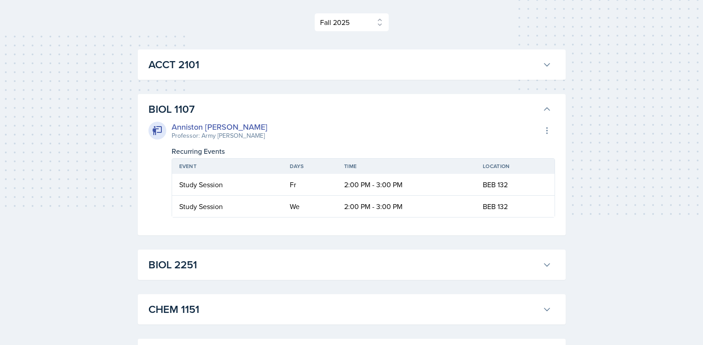
scroll to position [134, 0]
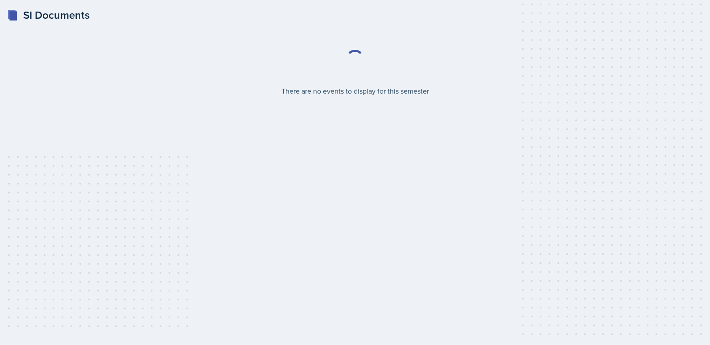
select select "2bed604d-1099-4043-b1bc-2365e8740244"
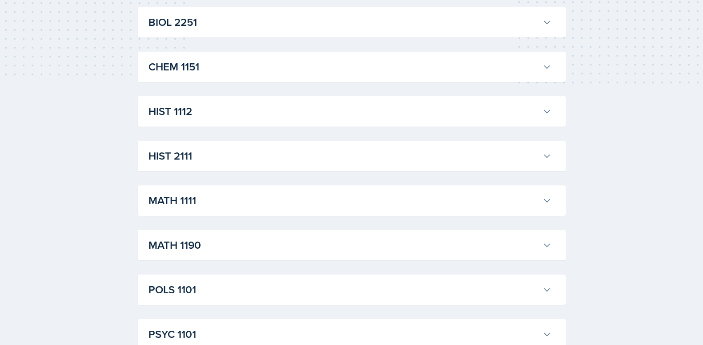
scroll to position [268, 0]
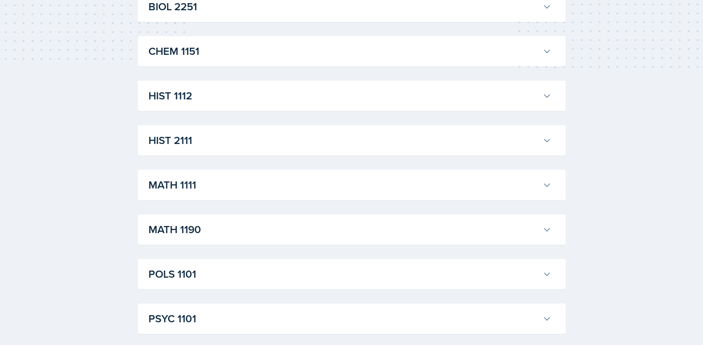
click at [179, 187] on h3 "MATH 1111" at bounding box center [343, 185] width 391 height 16
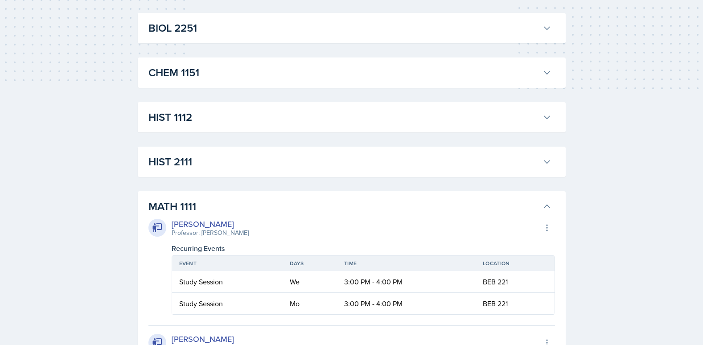
scroll to position [312, 0]
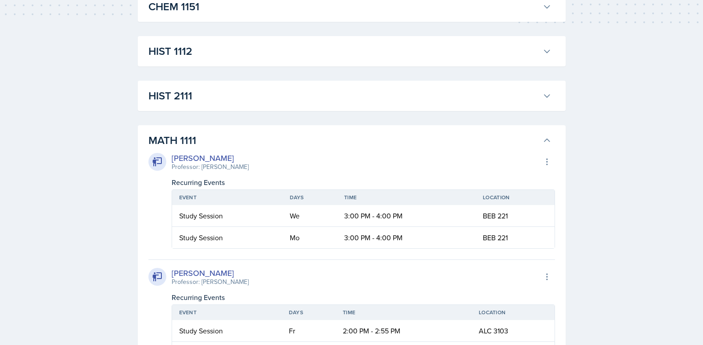
click at [214, 98] on h3 "HIST 2111" at bounding box center [343, 96] width 391 height 16
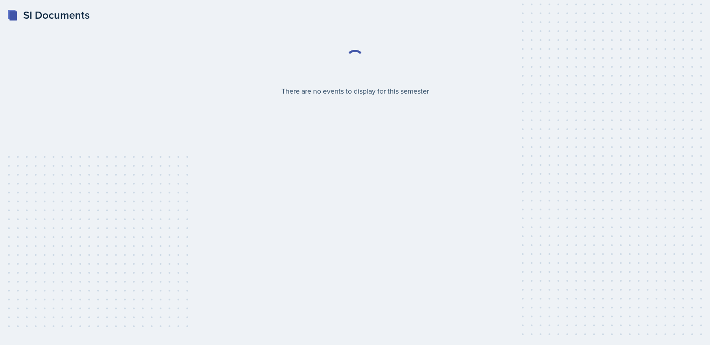
select select "2bed604d-1099-4043-b1bc-2365e8740244"
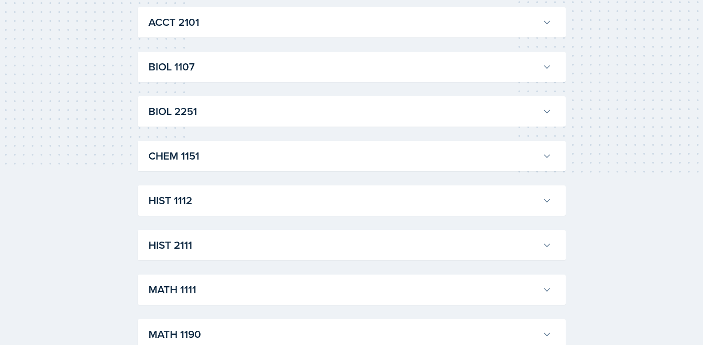
scroll to position [178, 0]
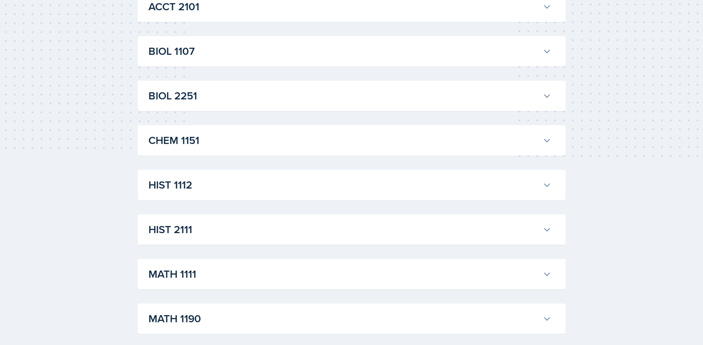
click at [235, 234] on h3 "HIST 2111" at bounding box center [343, 230] width 391 height 16
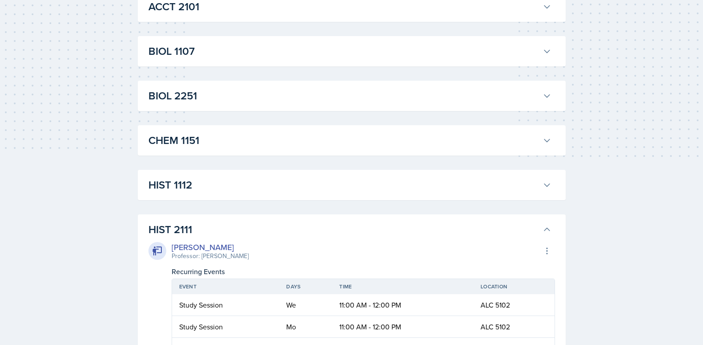
scroll to position [312, 0]
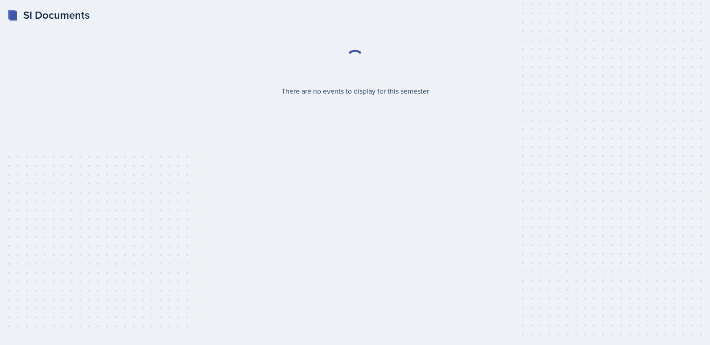
select select "2bed604d-1099-4043-b1bc-2365e8740244"
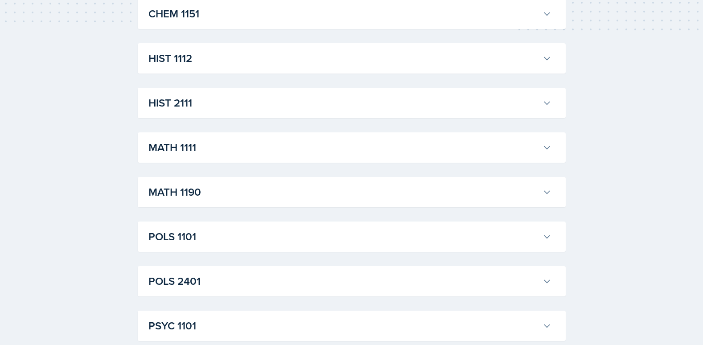
scroll to position [312, 0]
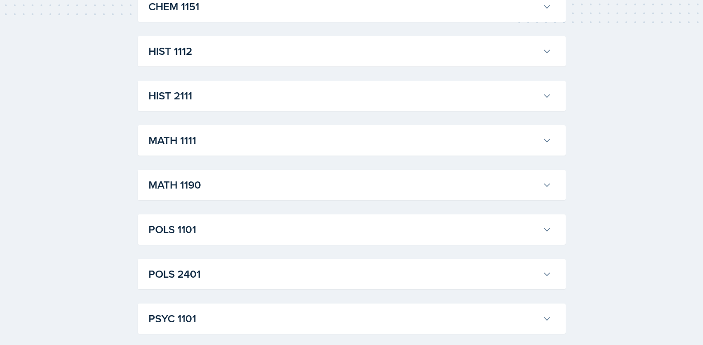
click at [223, 276] on h3 "POLS 2401" at bounding box center [343, 274] width 391 height 16
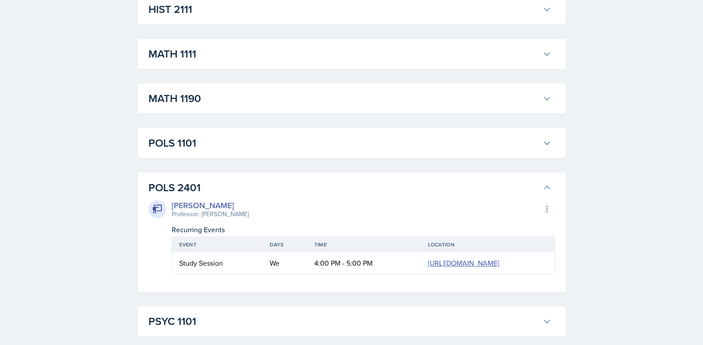
scroll to position [401, 0]
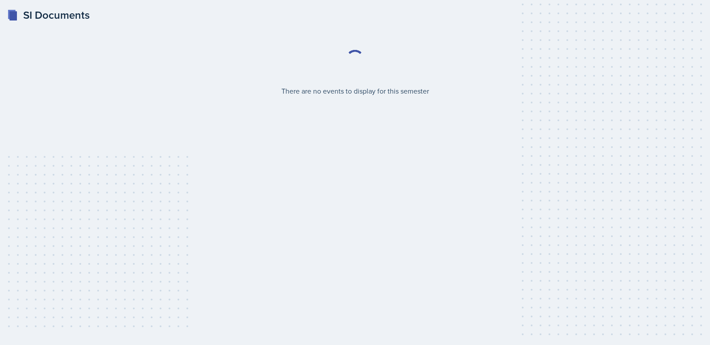
select select "2bed604d-1099-4043-b1bc-2365e8740244"
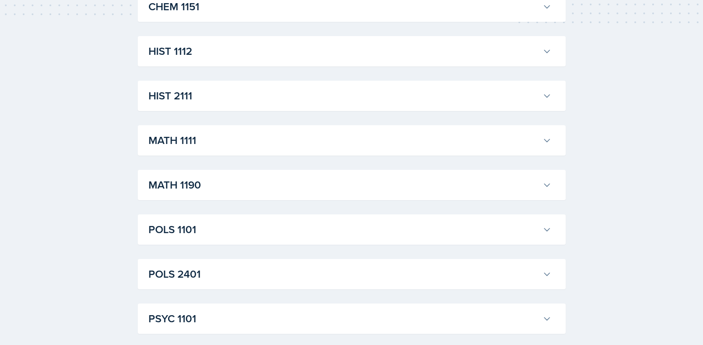
scroll to position [401, 0]
click at [205, 185] on h3 "POLS 2401" at bounding box center [343, 185] width 391 height 16
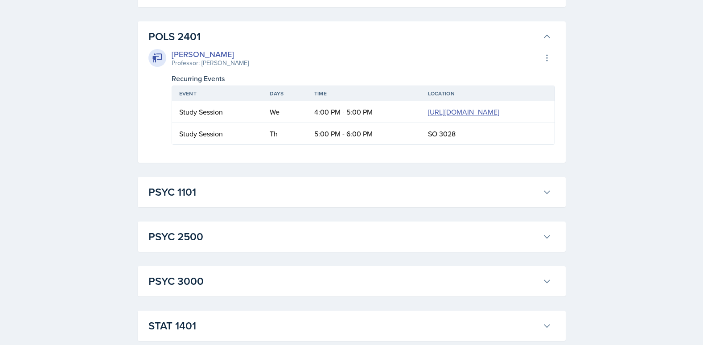
scroll to position [535, 0]
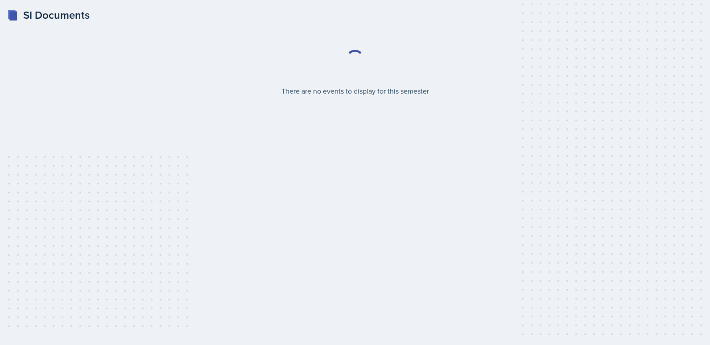
select select "2bed604d-1099-4043-b1bc-2365e8740244"
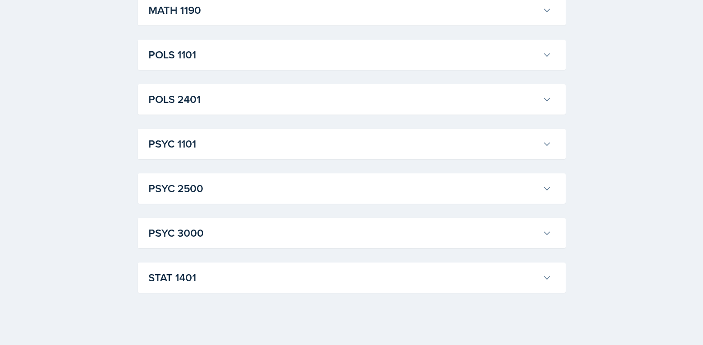
scroll to position [492, 0]
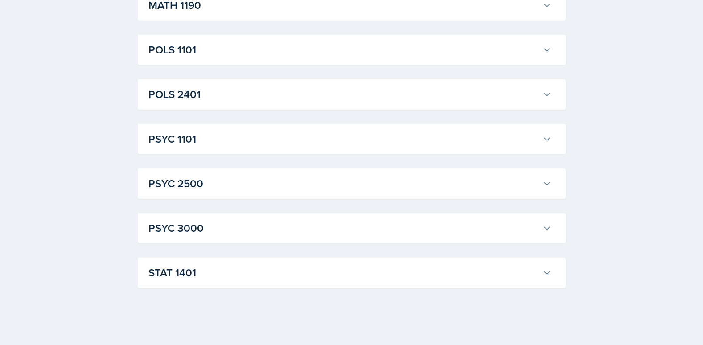
click at [207, 264] on button "STAT 1401" at bounding box center [350, 273] width 407 height 20
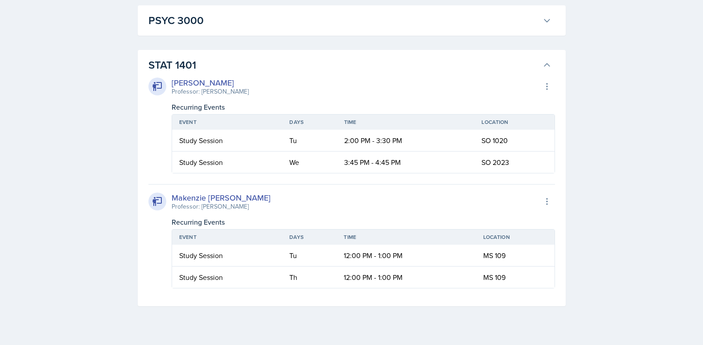
scroll to position [715, 0]
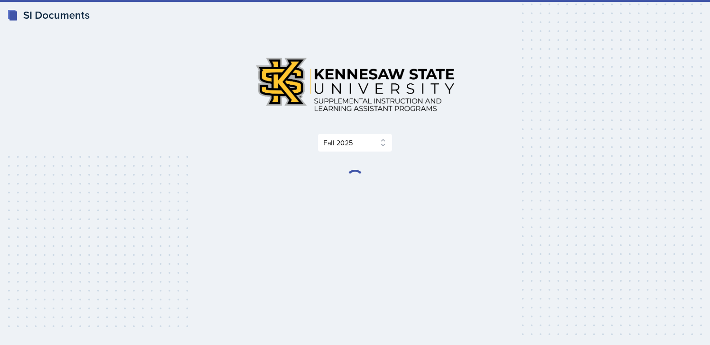
select select "2bed604d-1099-4043-b1bc-2365e8740244"
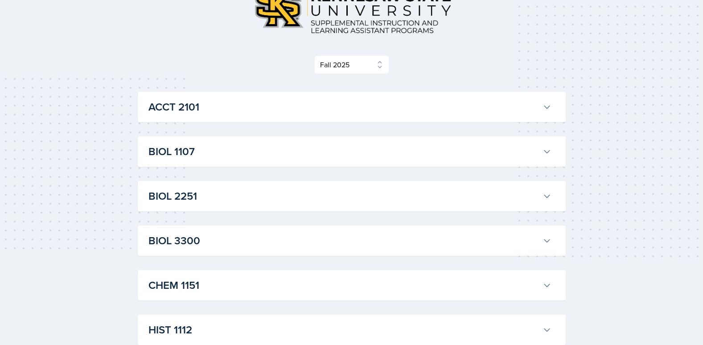
scroll to position [223, 0]
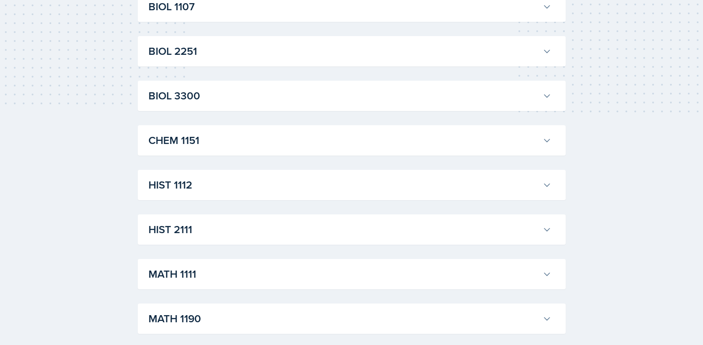
click at [216, 107] on div "BIOL 3300 [PERSON_NAME] Professor: [PERSON_NAME] Export to Google Calendar Recu…" at bounding box center [352, 96] width 428 height 30
click at [217, 105] on button "BIOL 3300" at bounding box center [350, 96] width 407 height 20
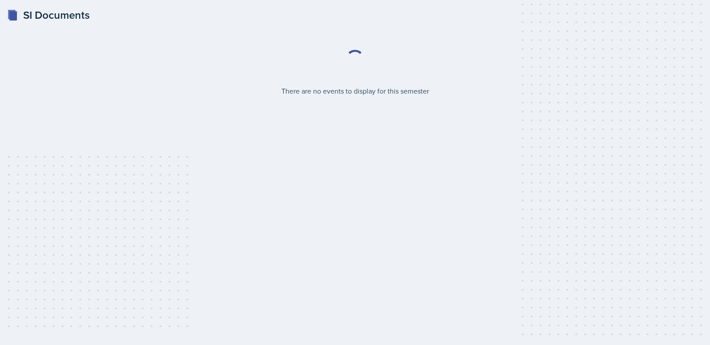
select select "2bed604d-1099-4043-b1bc-2365e8740244"
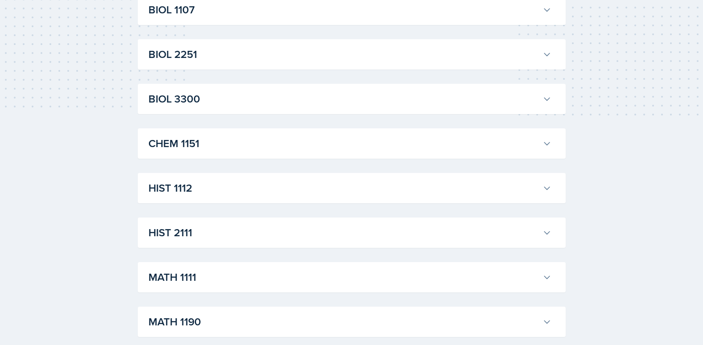
scroll to position [223, 0]
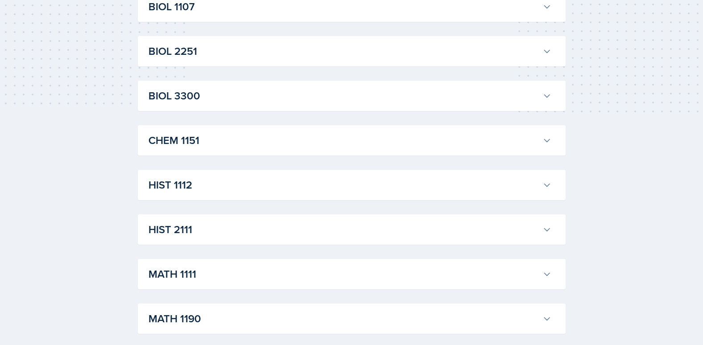
click at [192, 265] on button "MATH 1111" at bounding box center [350, 274] width 407 height 20
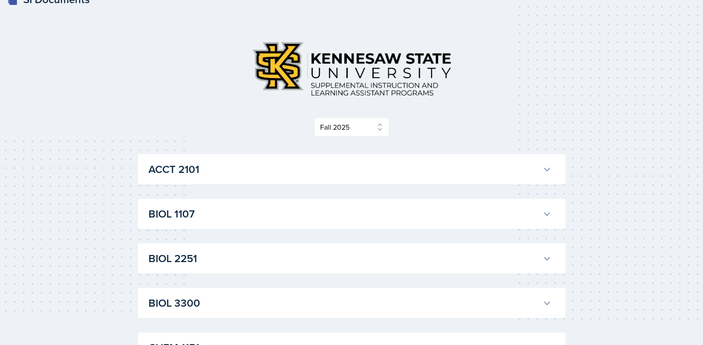
scroll to position [0, 0]
